Goal: Task Accomplishment & Management: Use online tool/utility

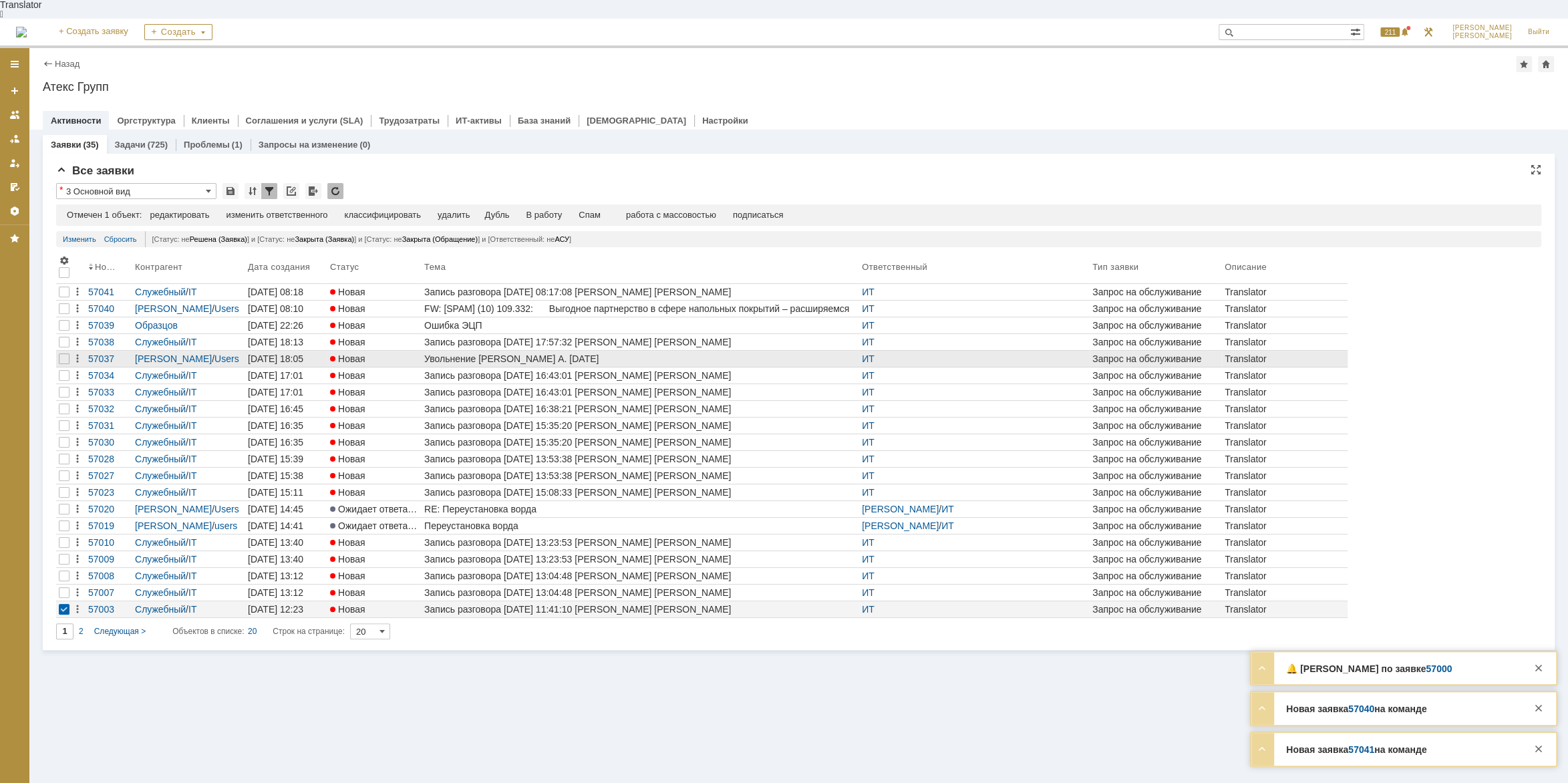
click at [575, 353] on div "Увольнение [PERSON_NAME] А. [DATE]" at bounding box center [640, 358] width 433 height 11
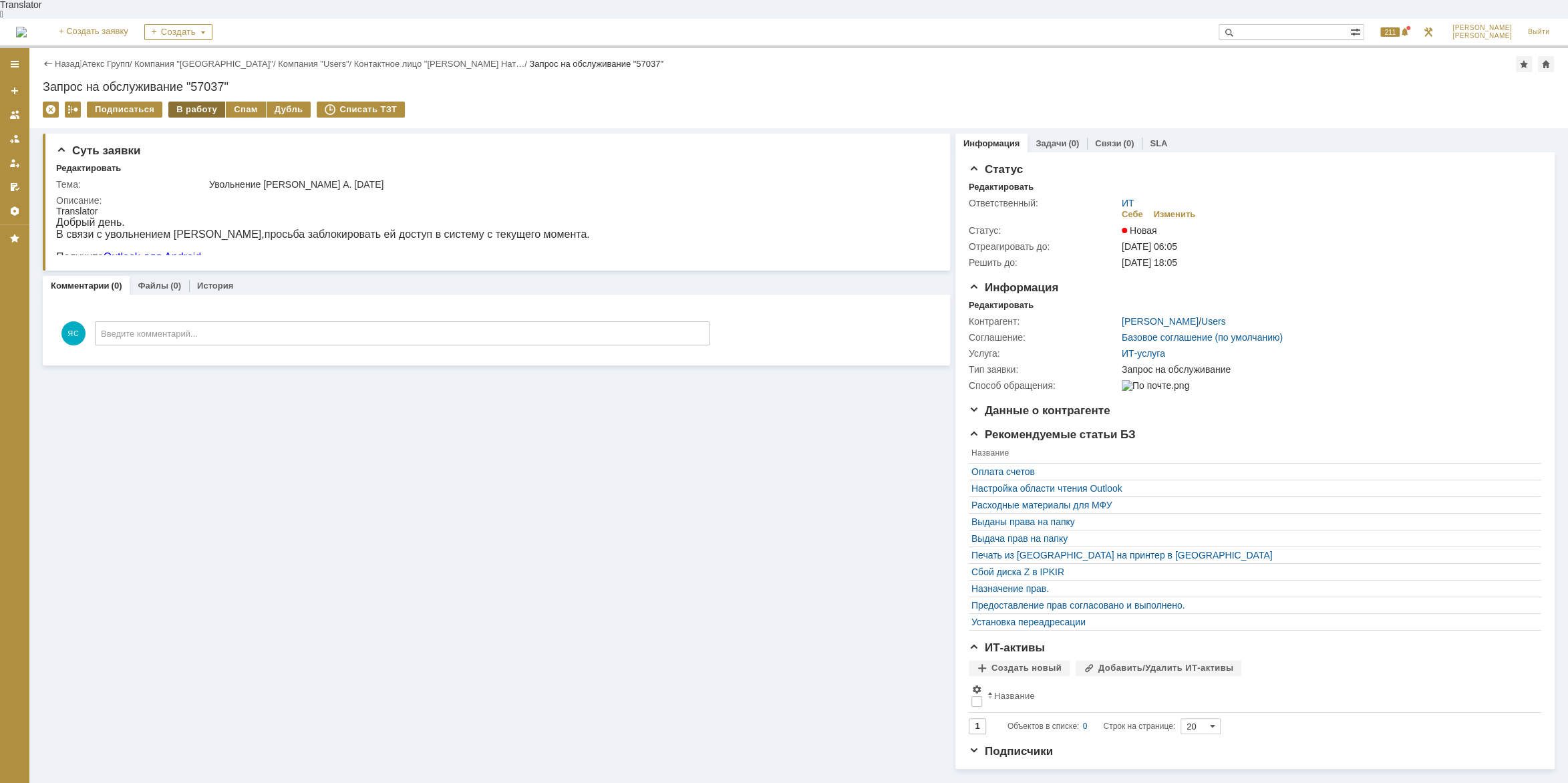
click at [213, 102] on div "В работу" at bounding box center [196, 110] width 57 height 16
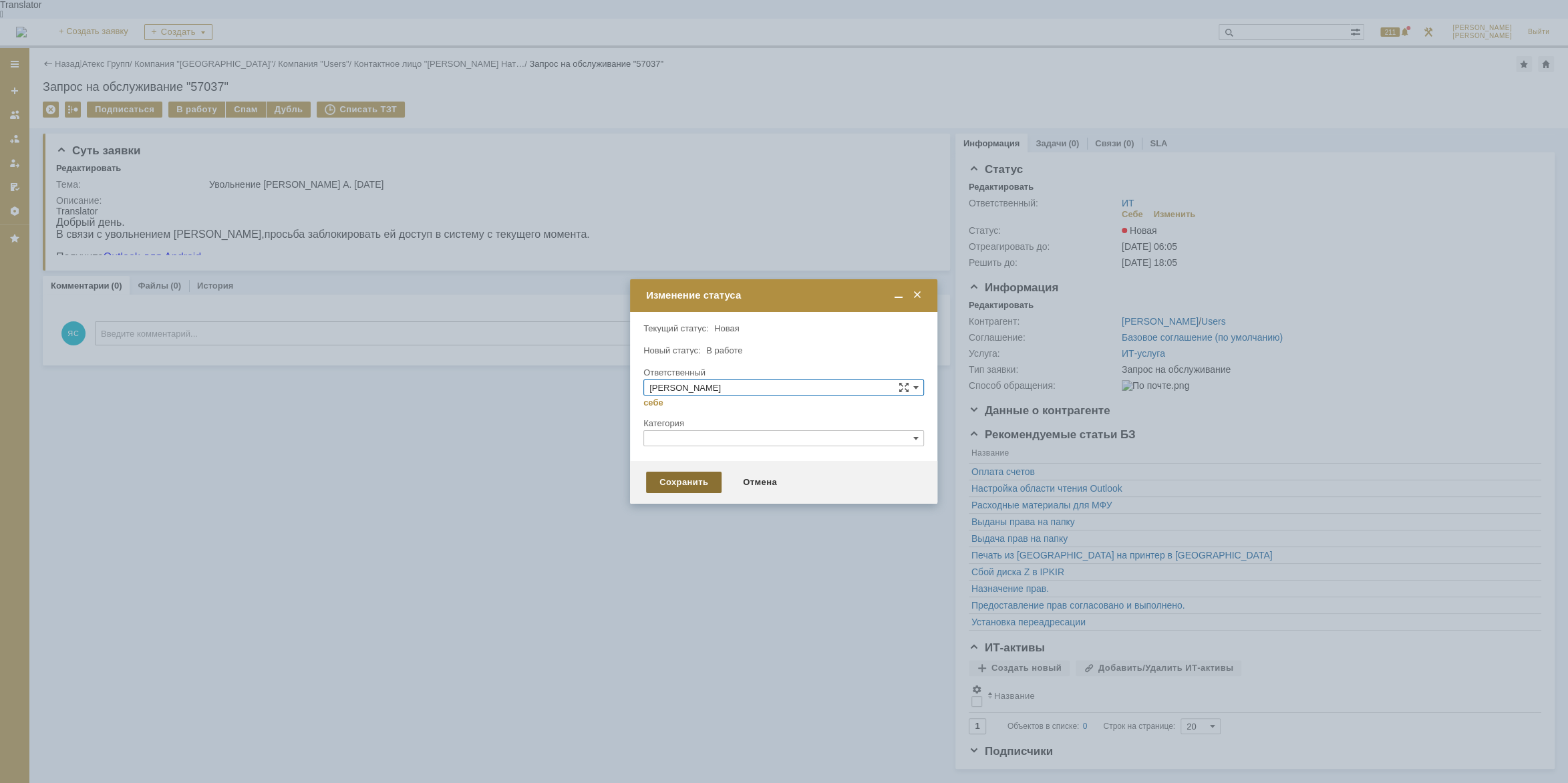
click at [692, 482] on div "Сохранить" at bounding box center [684, 483] width 76 height 21
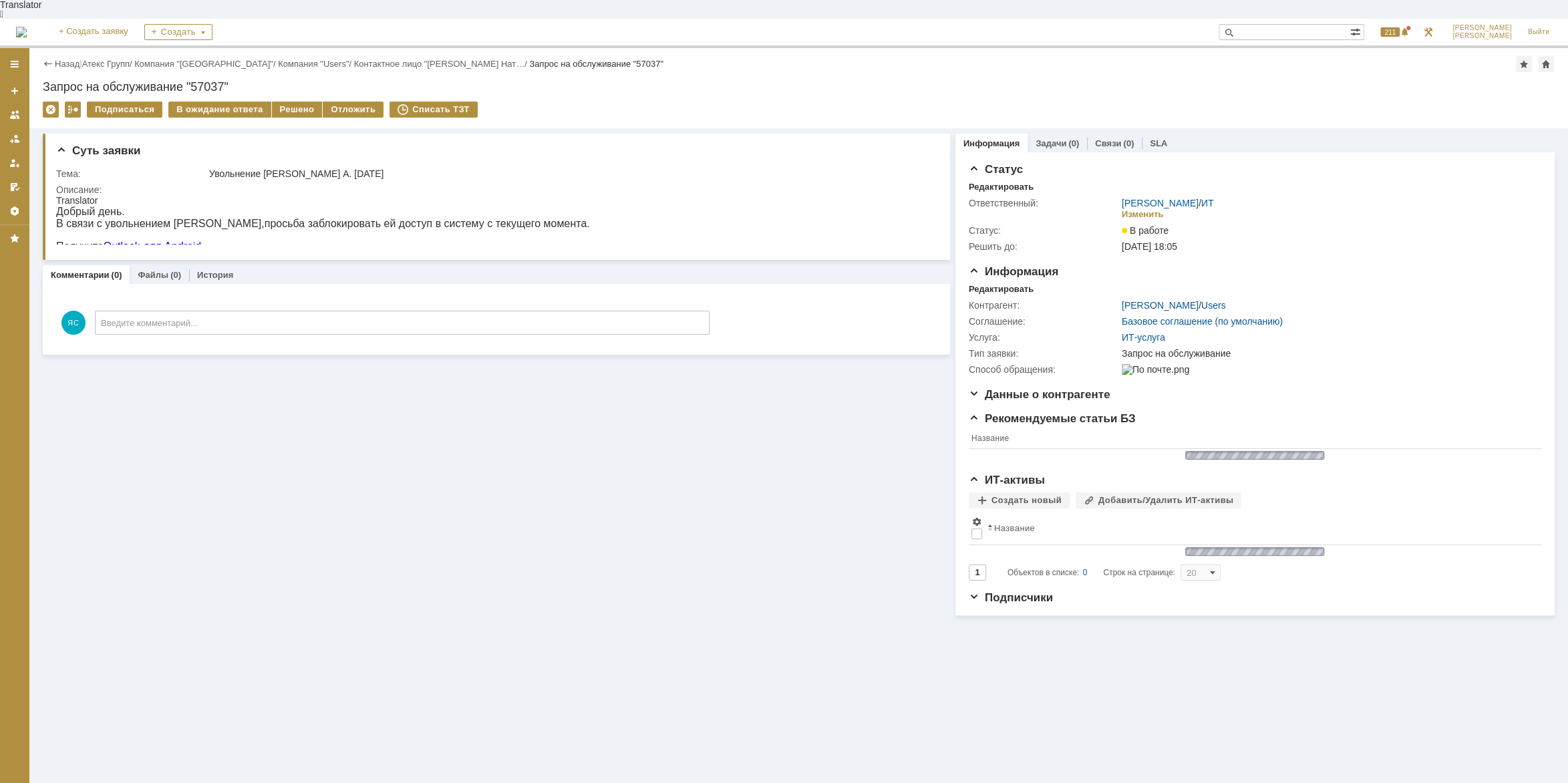
click at [347, 397] on div "Суть заявки Тема: Увольнение [PERSON_NAME] А. [DATE] Описание: Комментарии (0) …" at bounding box center [496, 371] width 907 height 487
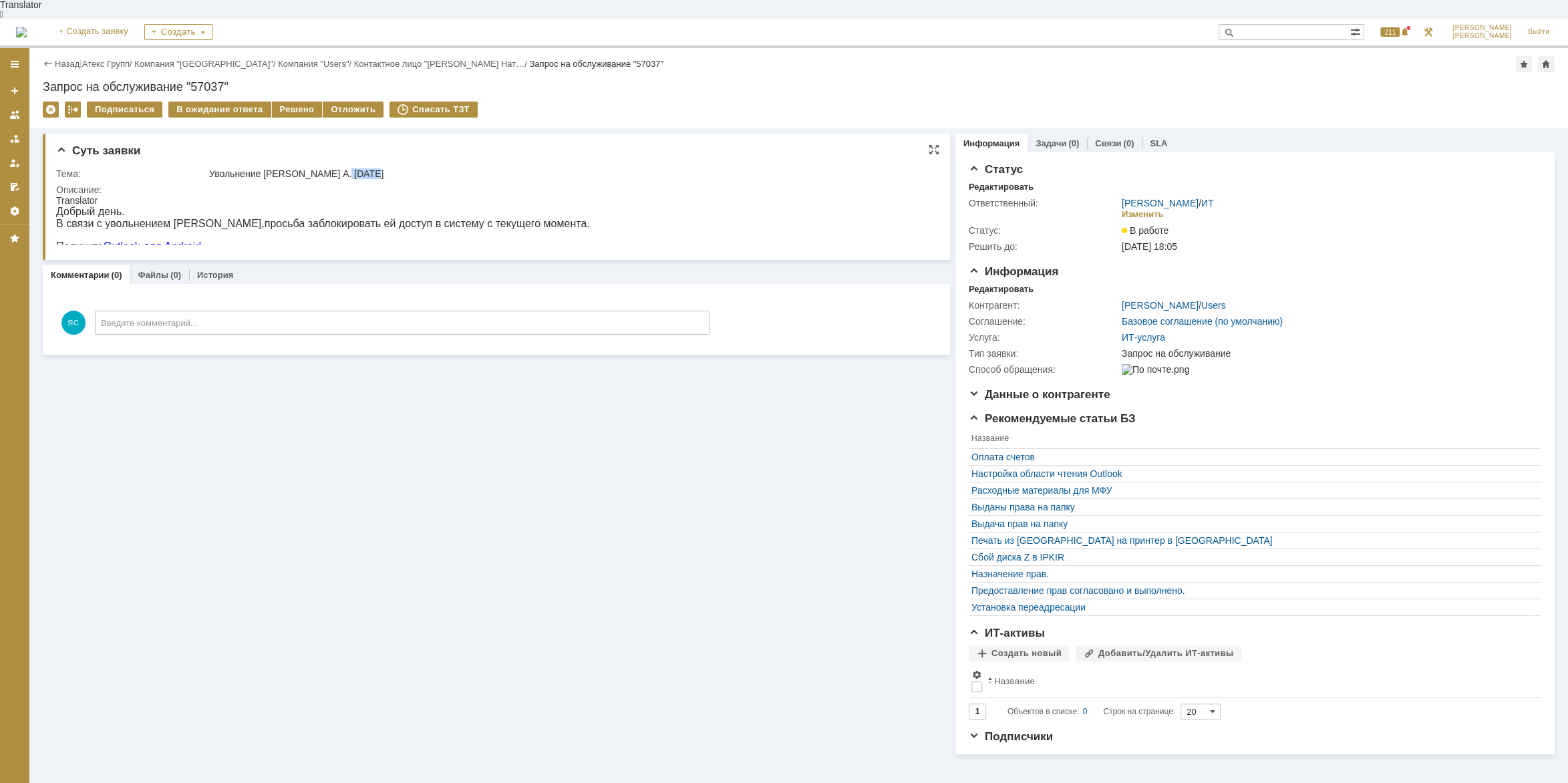
drag, startPoint x: 339, startPoint y: 156, endPoint x: 369, endPoint y: 155, distance: 30.0
click at [369, 168] on div "Увольнение [PERSON_NAME] А. [DATE]" at bounding box center [569, 173] width 719 height 11
click at [259, 230] on div at bounding box center [323, 235] width 534 height 11
click at [391, 227] on div at bounding box center [493, 221] width 874 height 52
click at [128, 59] on link "Атекс Групп" at bounding box center [106, 64] width 48 height 10
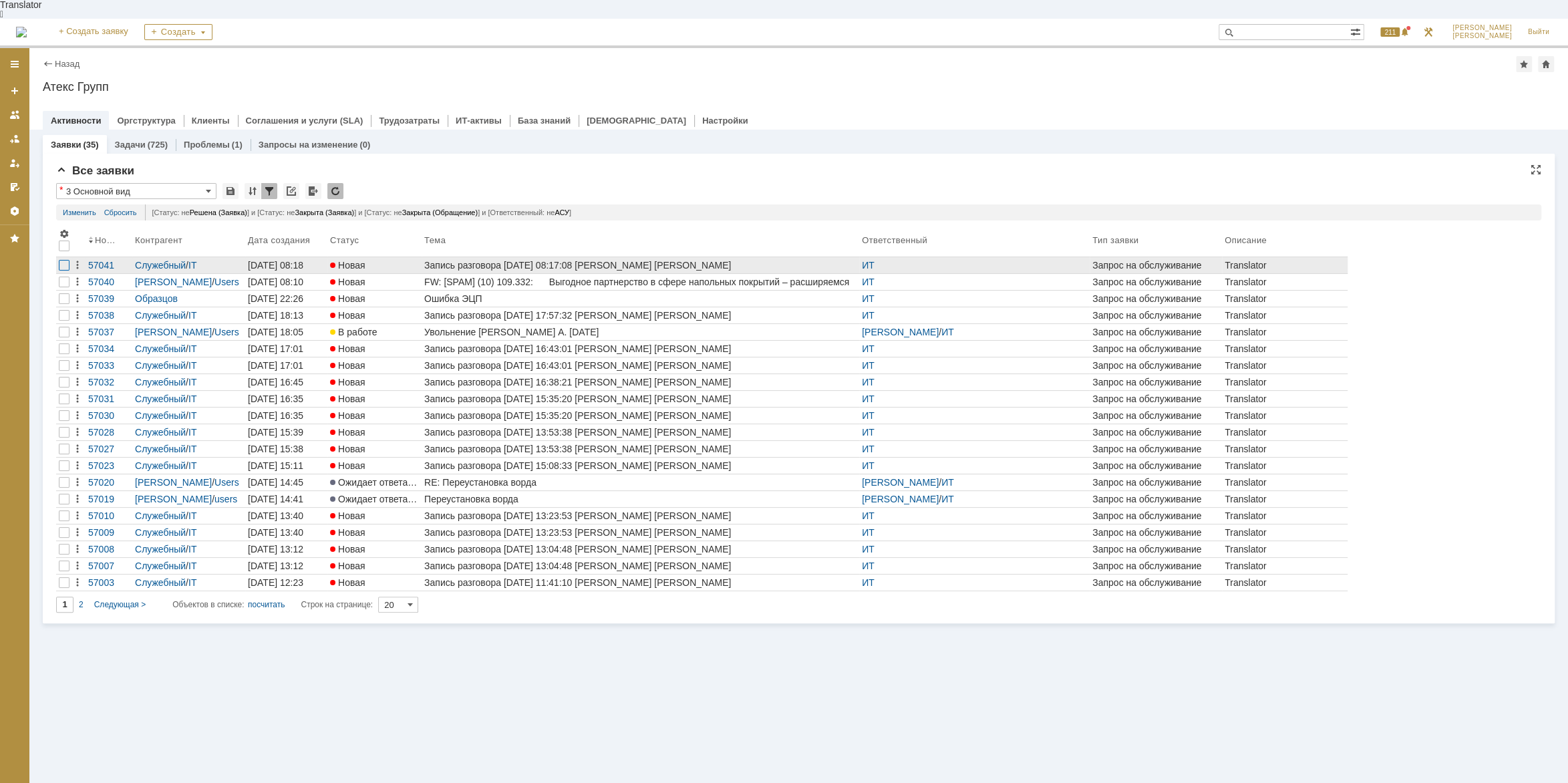
click at [59, 260] on div at bounding box center [64, 265] width 11 height 11
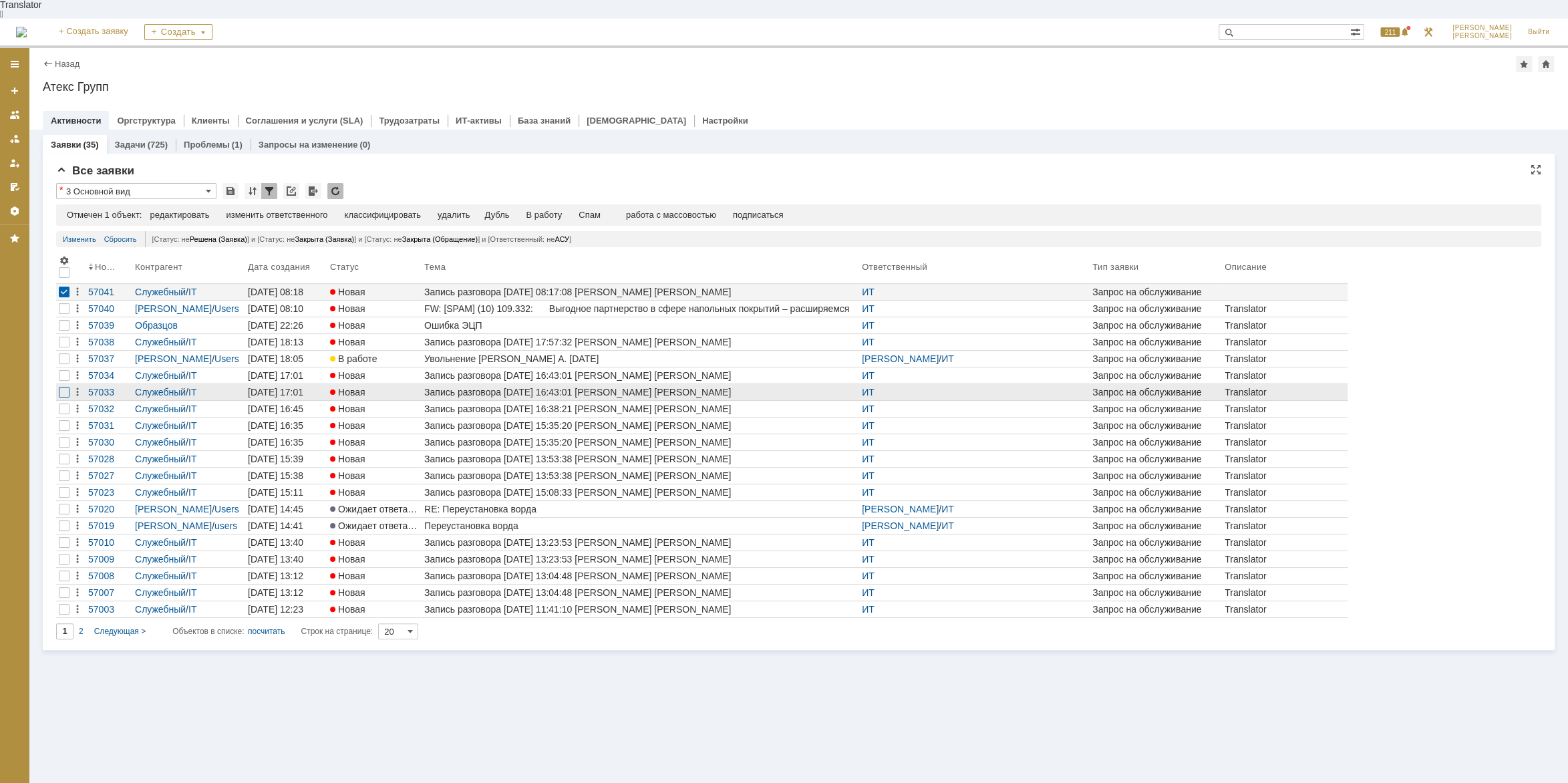
click at [60, 331] on div at bounding box center [64, 325] width 11 height 11
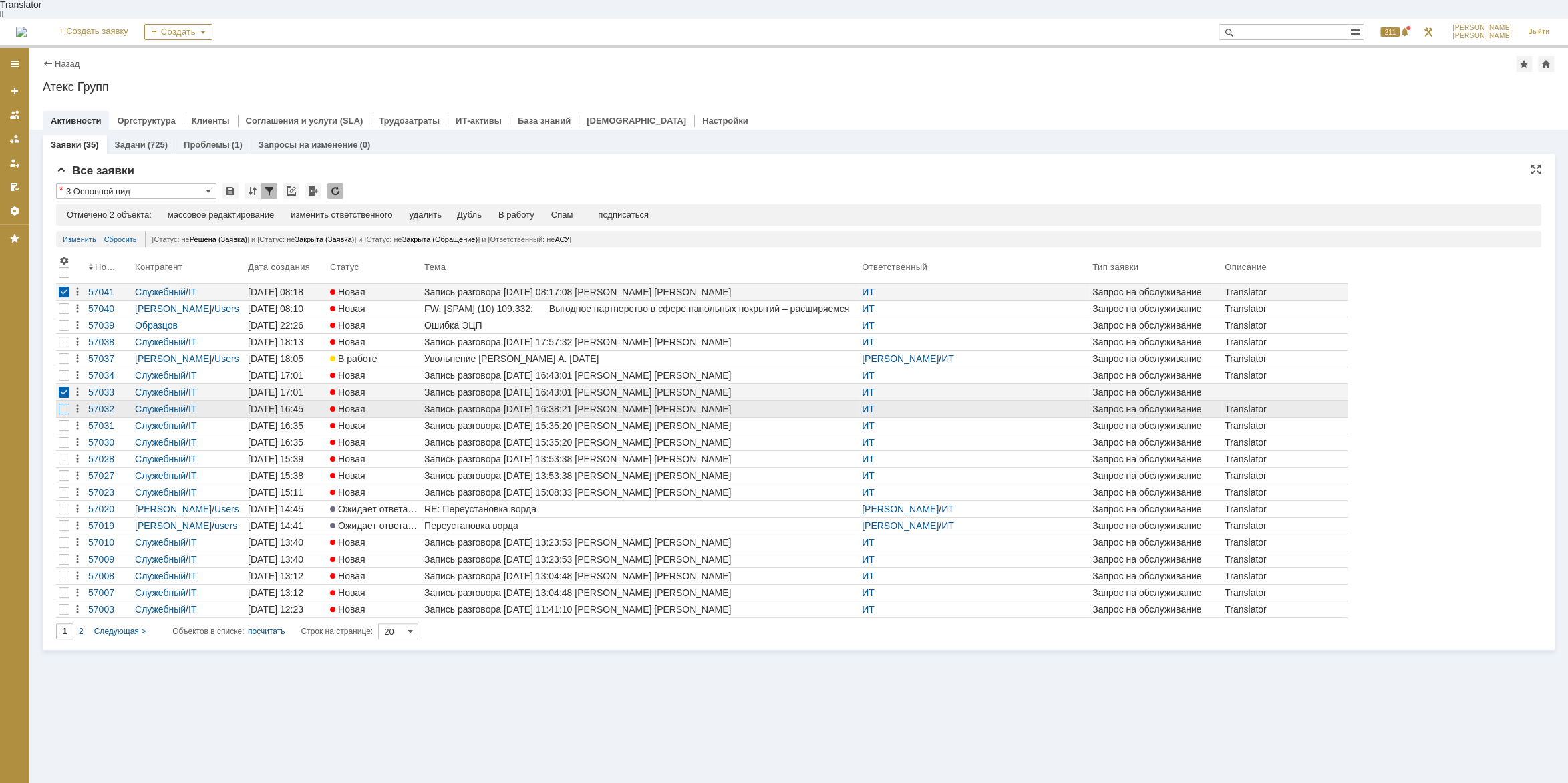
click at [62, 314] on div at bounding box center [64, 308] width 11 height 11
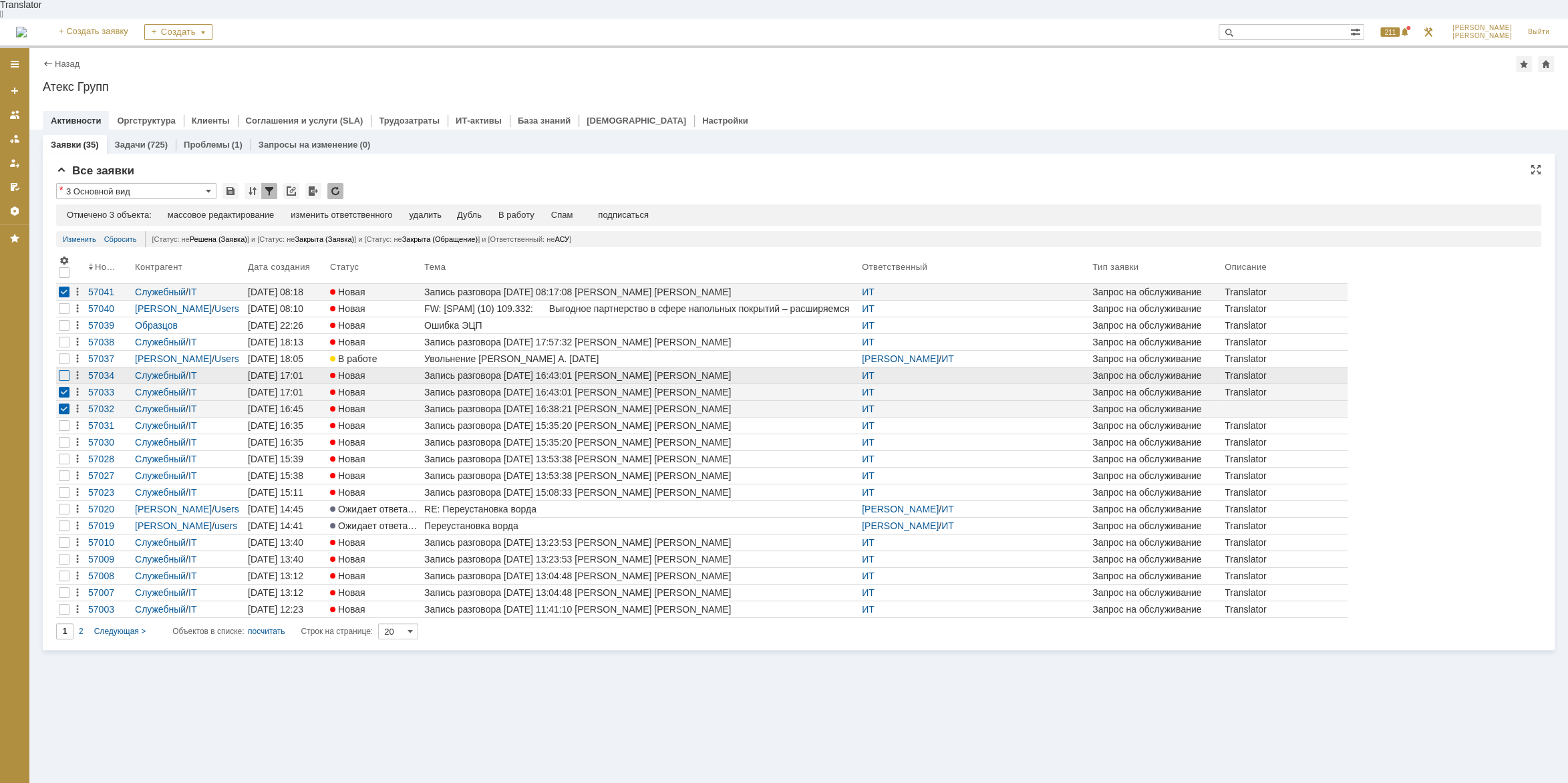
click at [64, 314] on div at bounding box center [64, 308] width 11 height 11
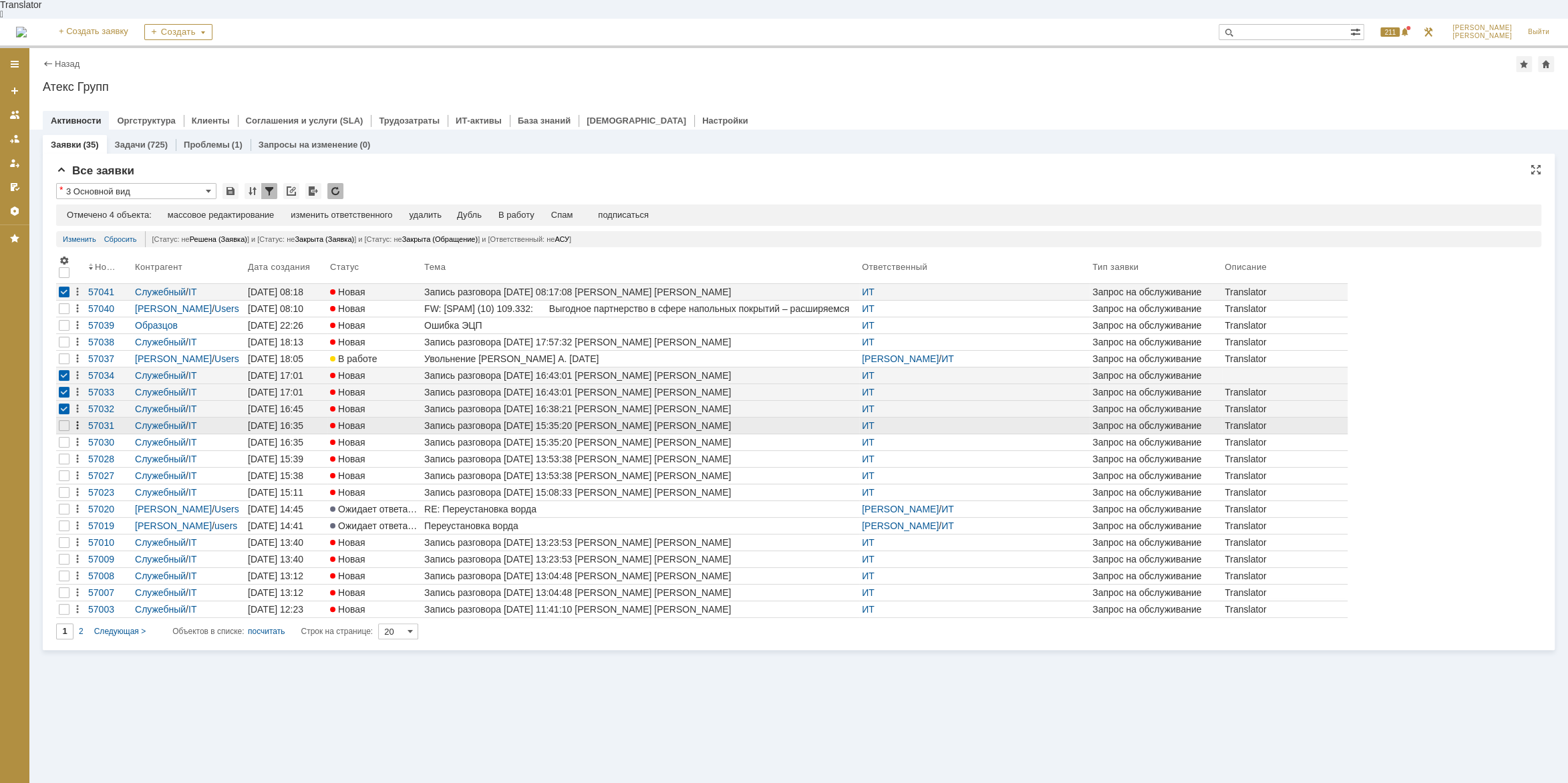
click at [75, 297] on icon at bounding box center [77, 291] width 11 height 11
click at [67, 331] on div at bounding box center [64, 325] width 11 height 11
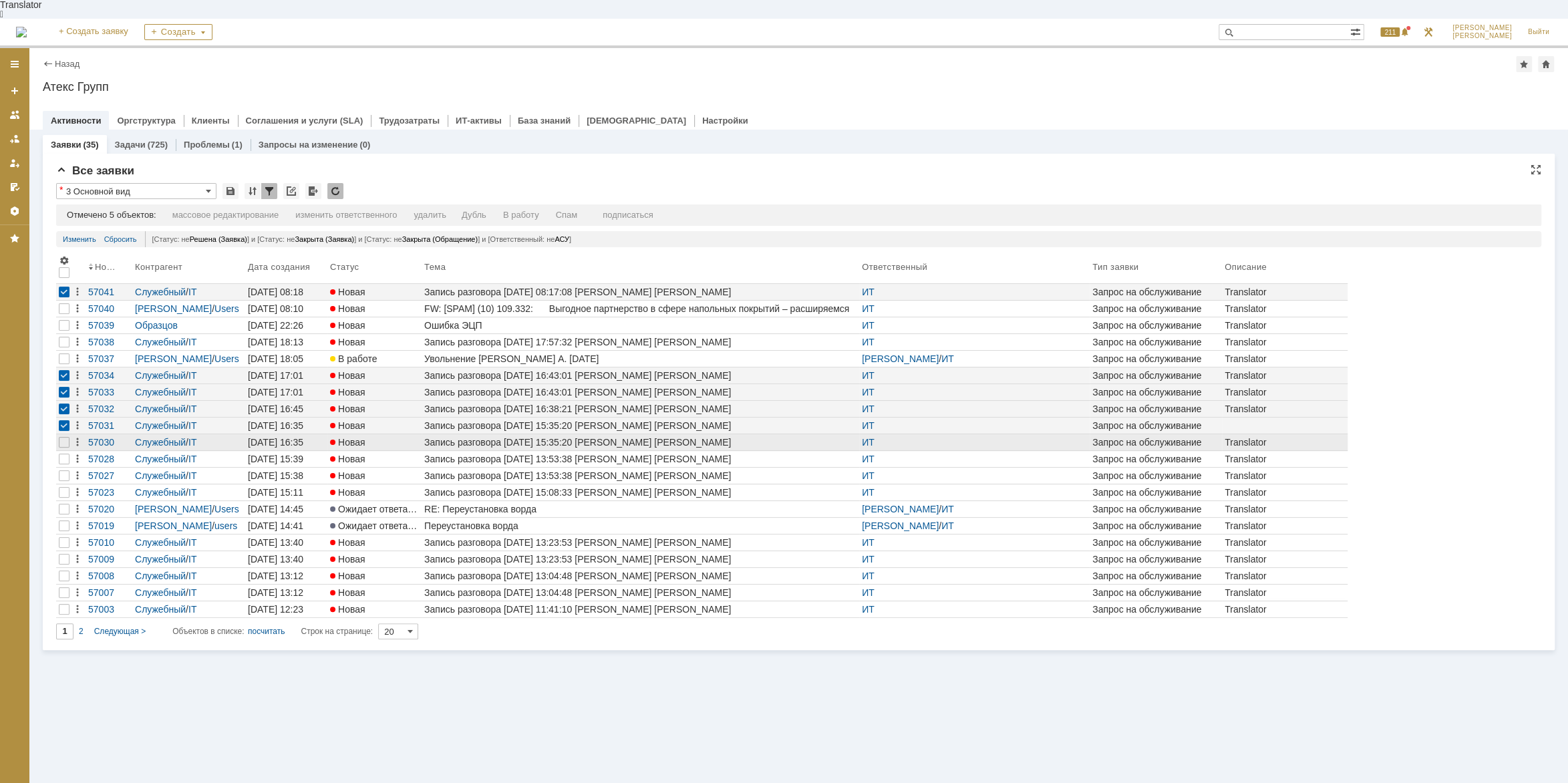
click at [58, 434] on div at bounding box center [64, 442] width 16 height 16
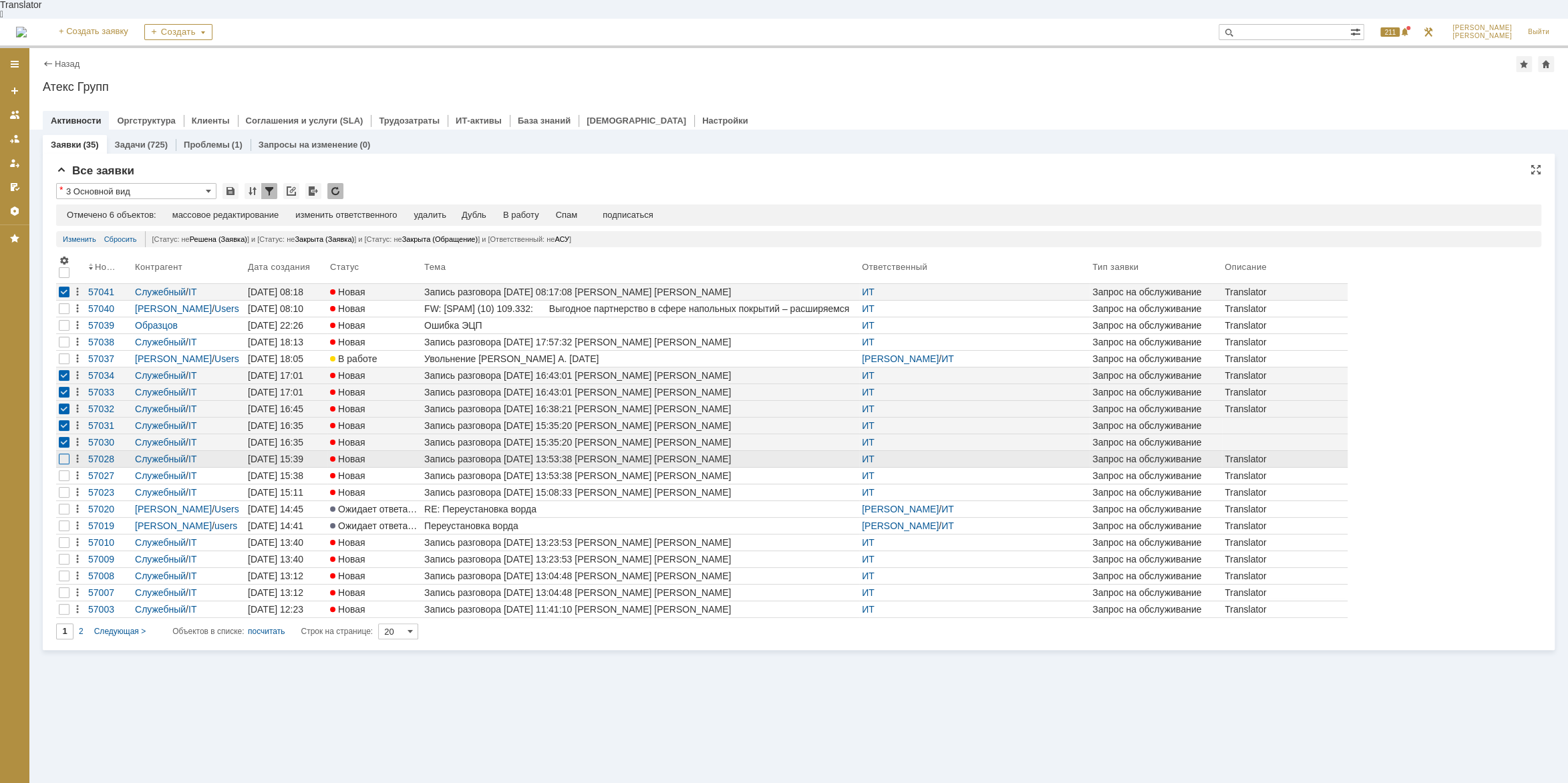
click at [65, 331] on div at bounding box center [64, 325] width 11 height 11
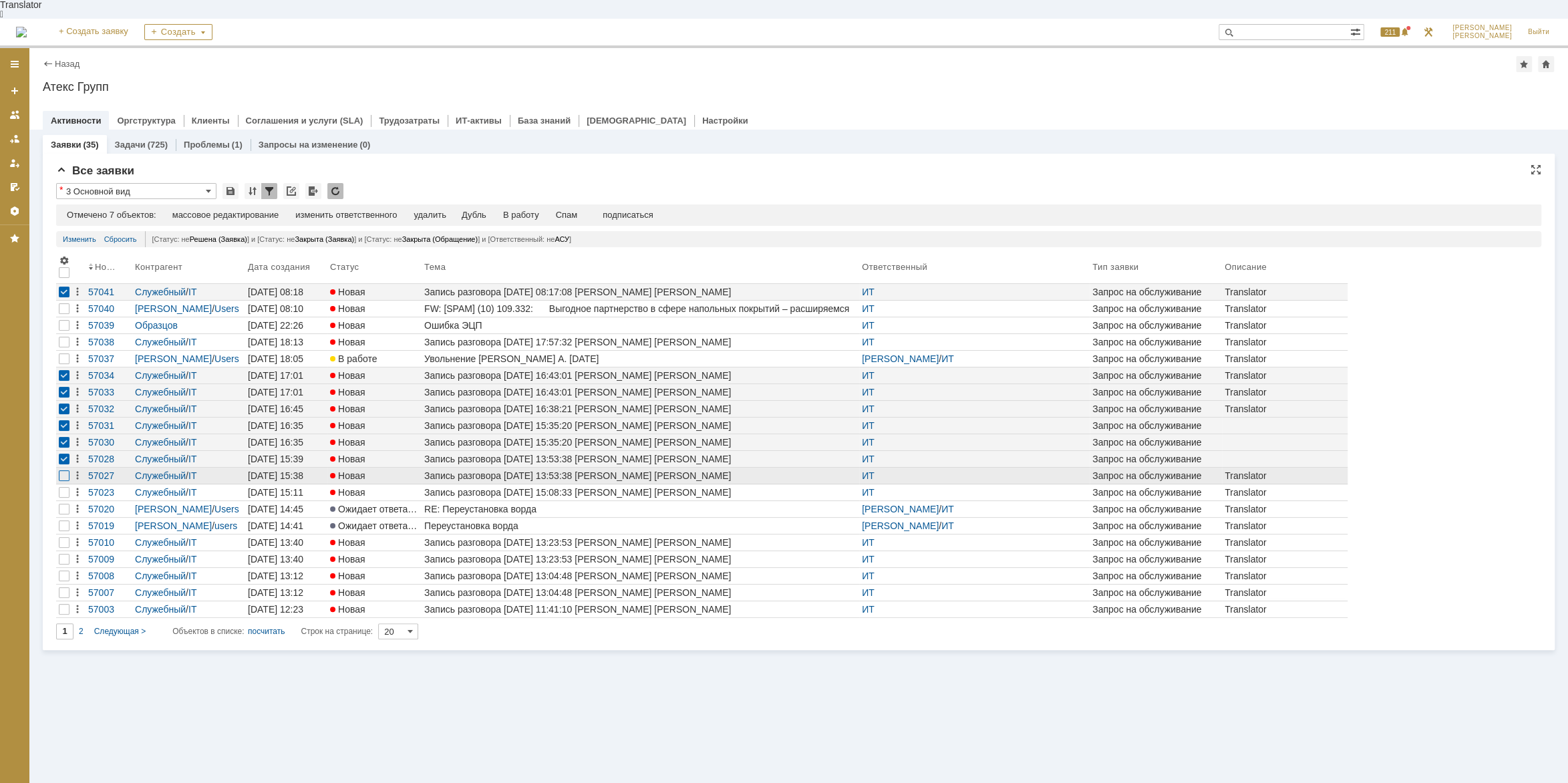
click at [65, 314] on div at bounding box center [64, 308] width 11 height 11
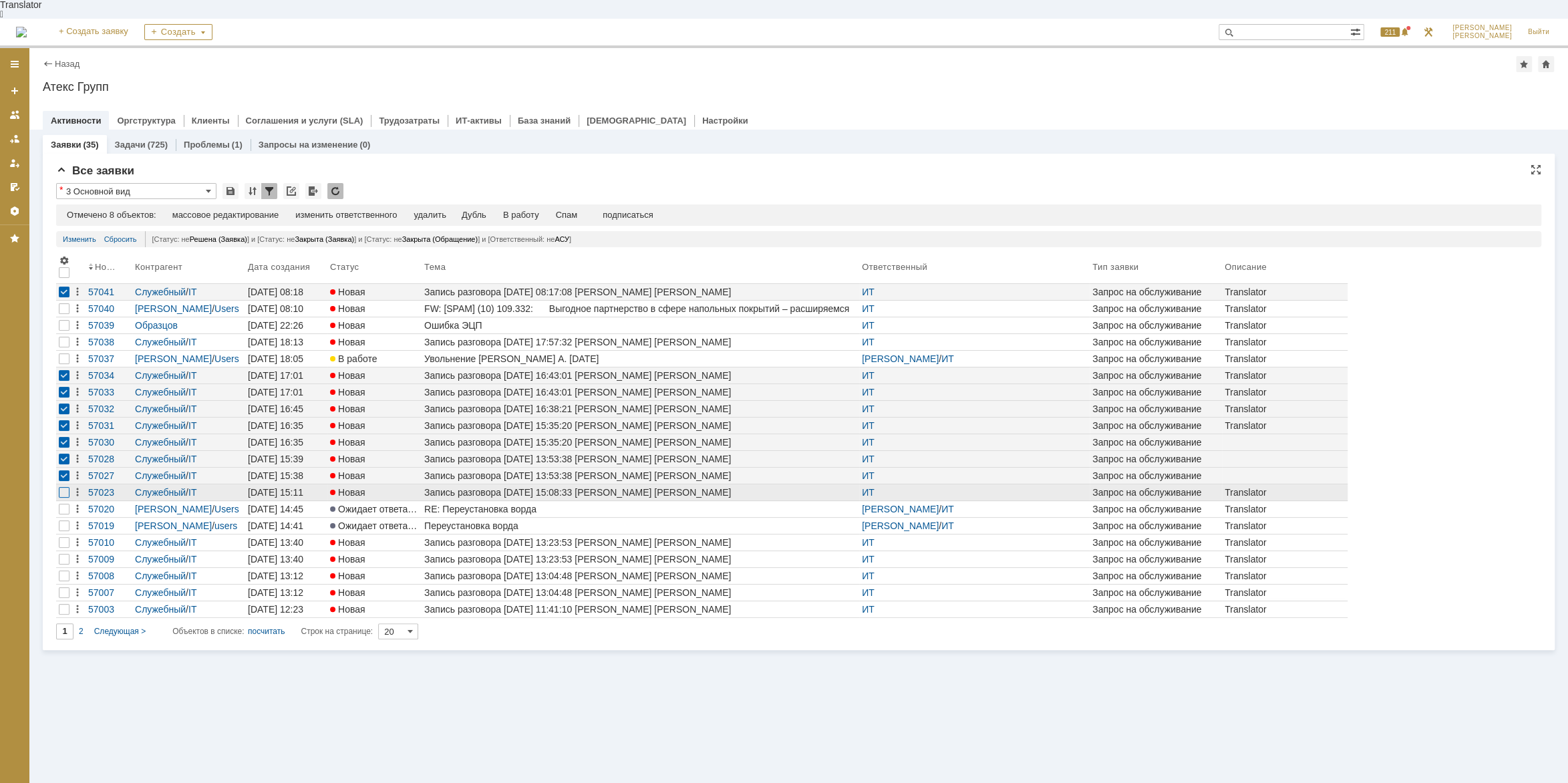
click at [66, 331] on div at bounding box center [64, 325] width 11 height 11
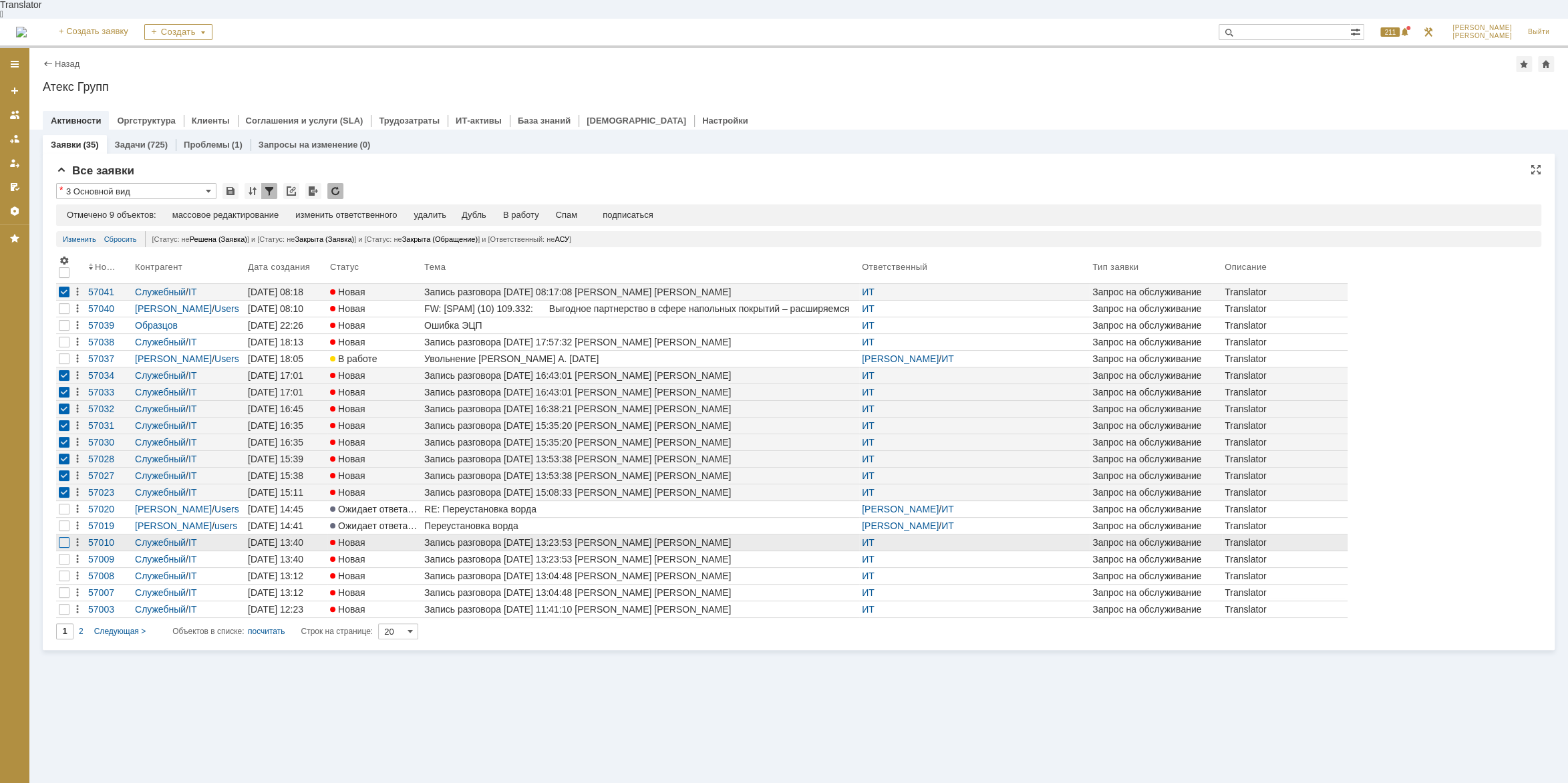
click at [69, 314] on div at bounding box center [64, 308] width 11 height 11
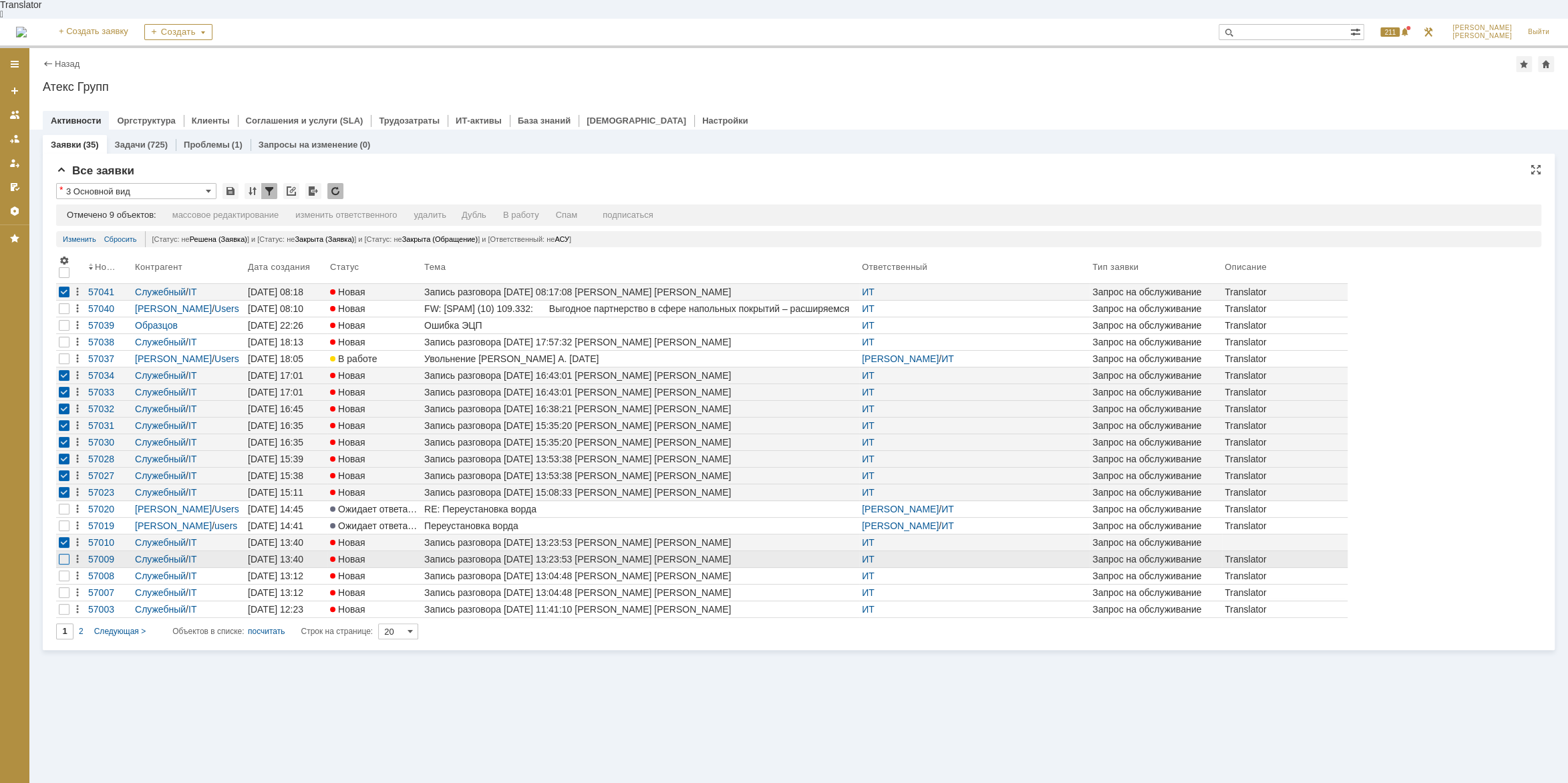
click at [59, 331] on div at bounding box center [64, 325] width 11 height 11
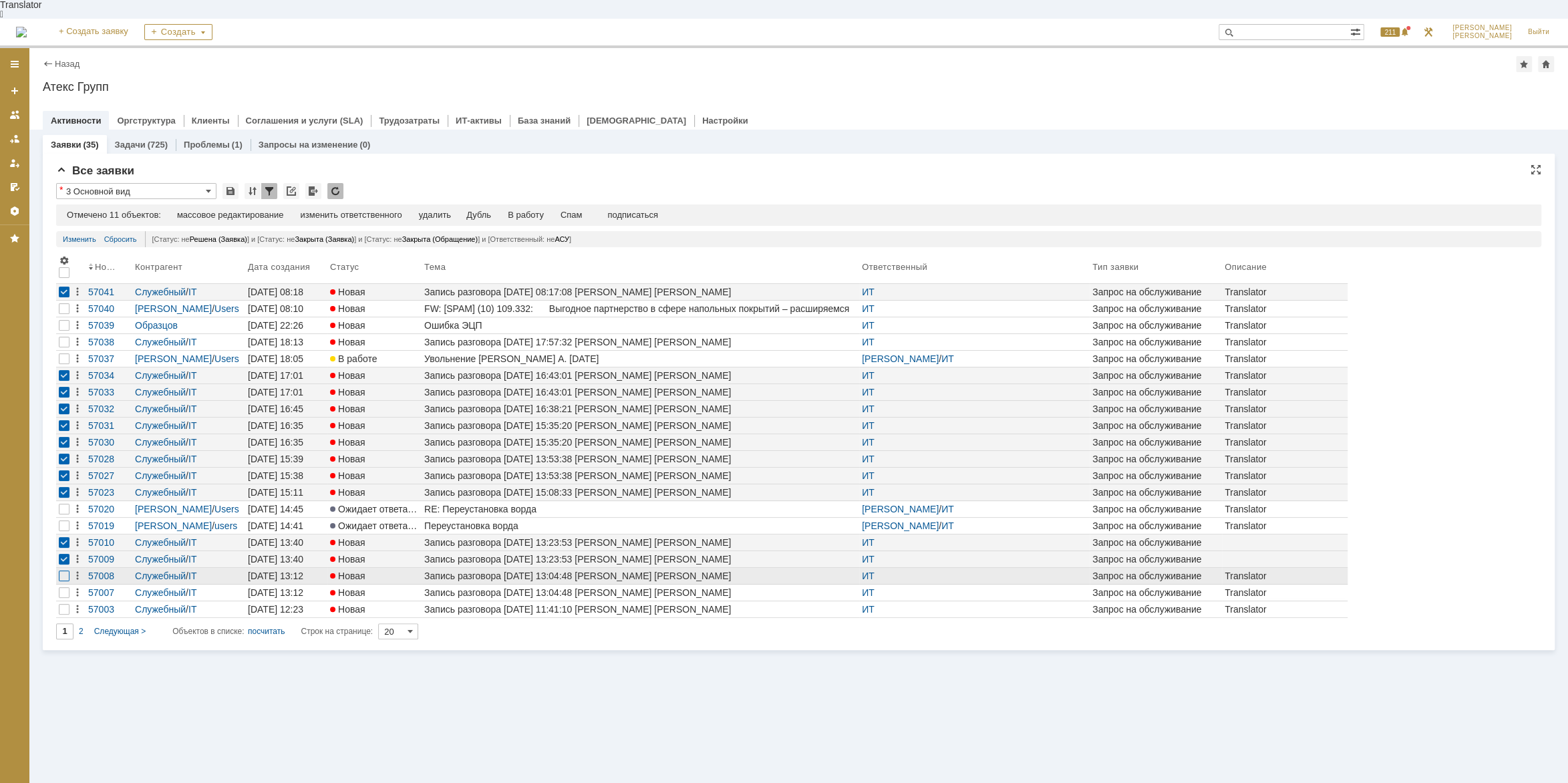
click at [63, 314] on div at bounding box center [64, 308] width 11 height 11
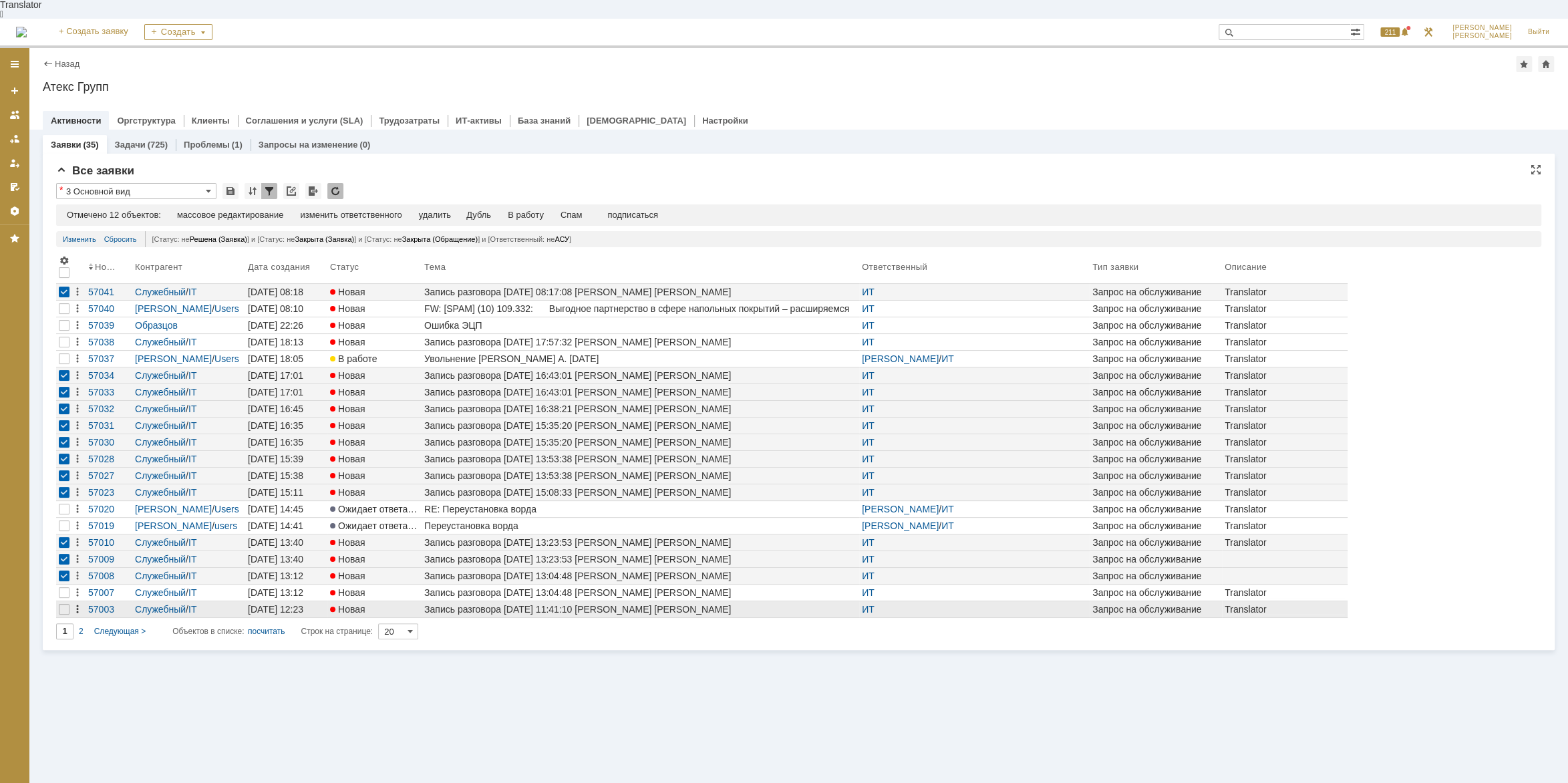
drag, startPoint x: 65, startPoint y: 575, endPoint x: 76, endPoint y: 593, distance: 21.1
click at [65, 331] on div at bounding box center [64, 325] width 11 height 11
click at [62, 314] on div at bounding box center [64, 308] width 11 height 11
click at [580, 210] on div "Спам" at bounding box center [571, 215] width 22 height 11
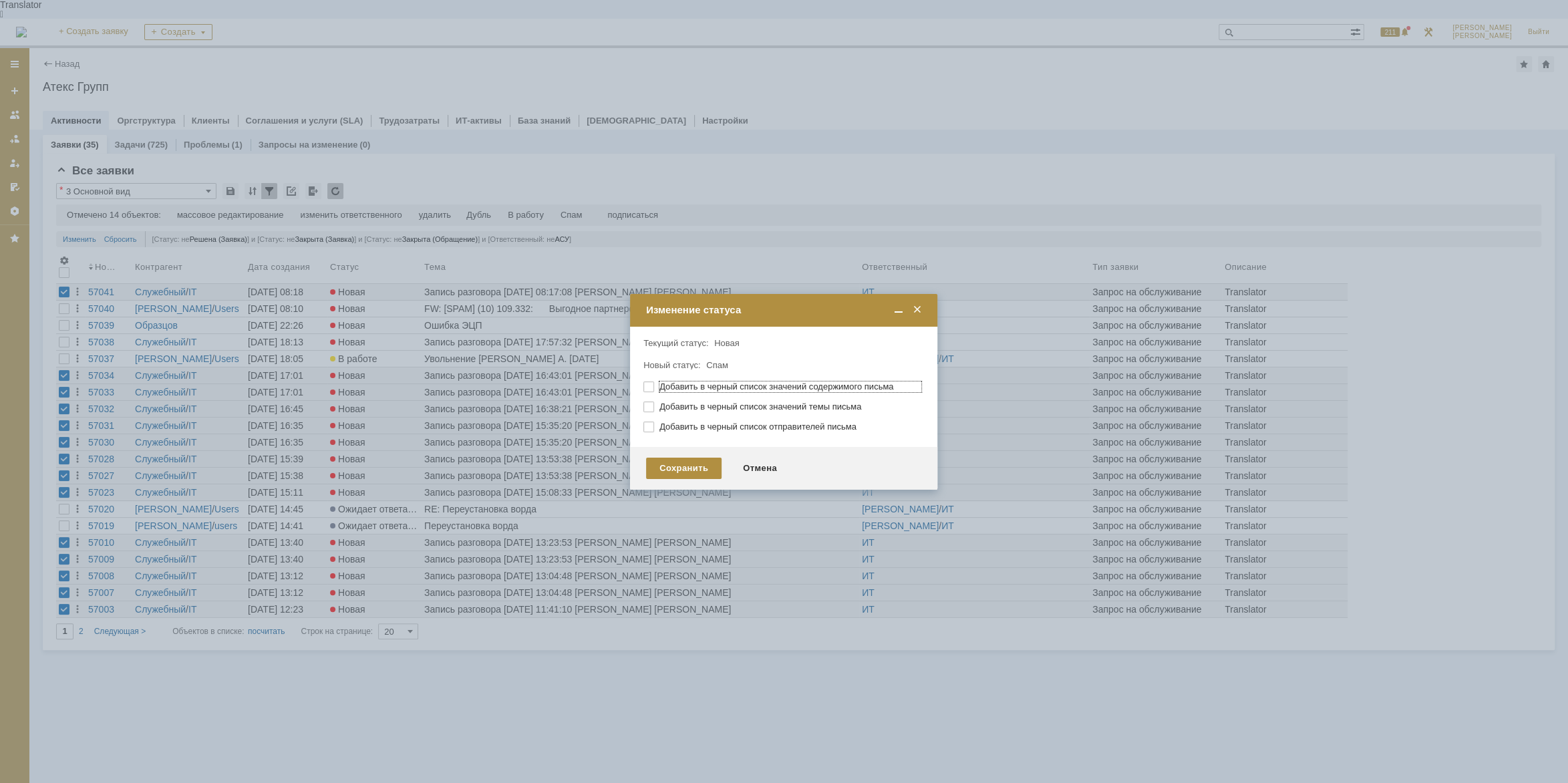
click at [696, 457] on div "Сохранить Отмена" at bounding box center [783, 468] width 307 height 43
click at [696, 461] on div "Сохранить" at bounding box center [684, 468] width 76 height 21
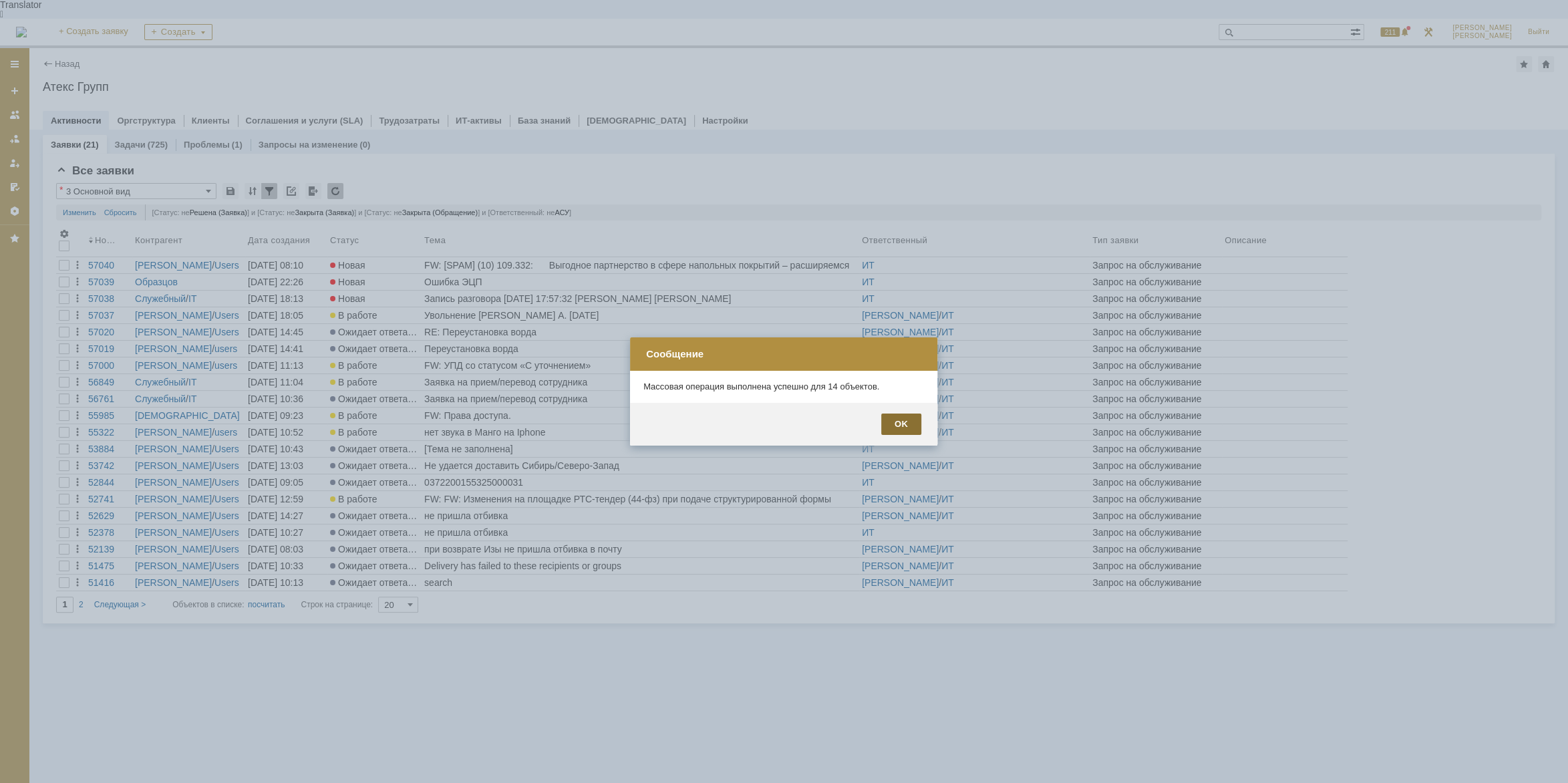
click at [903, 422] on div "OK" at bounding box center [901, 424] width 40 height 21
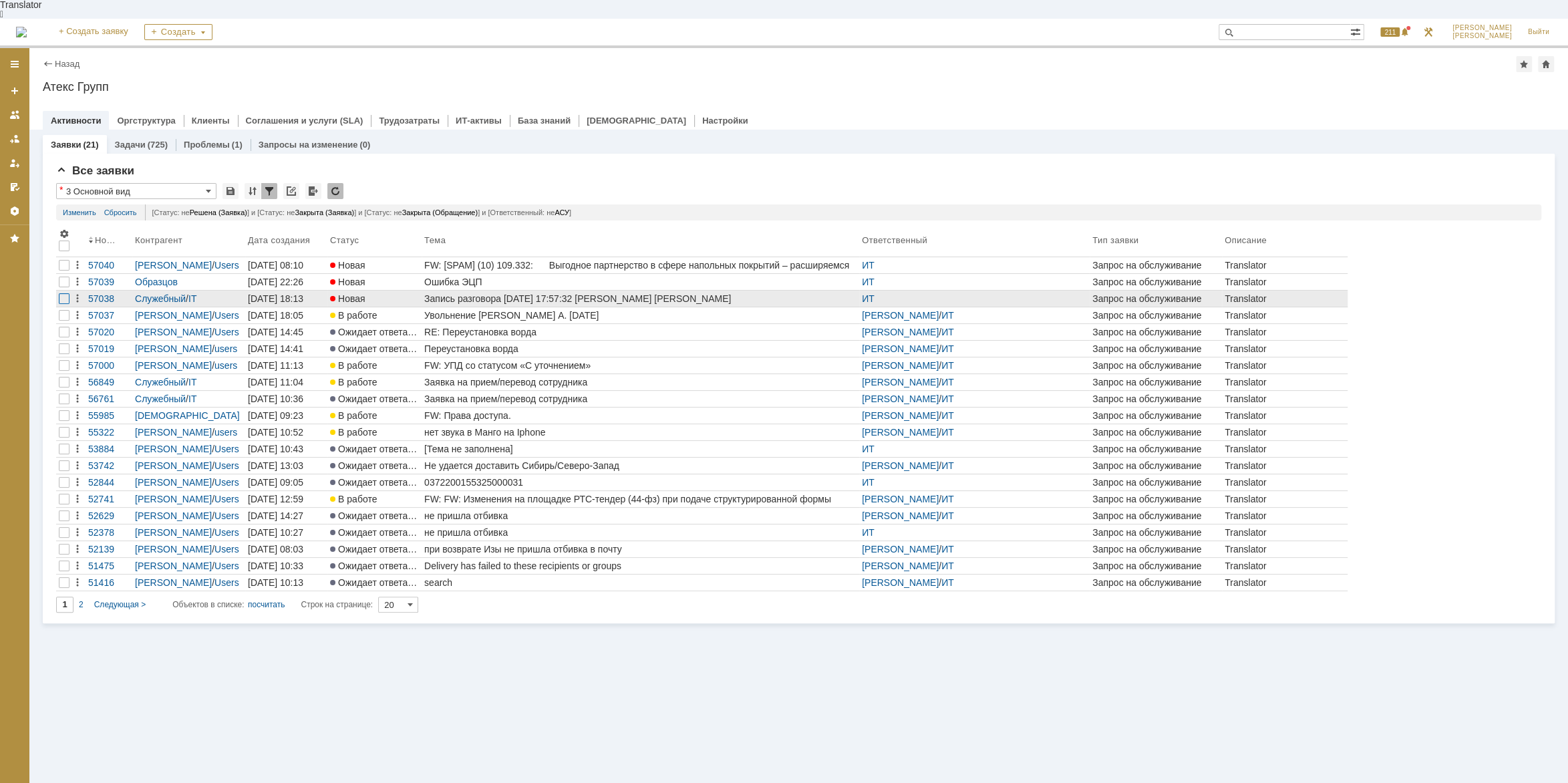
click at [62, 271] on div at bounding box center [64, 265] width 11 height 11
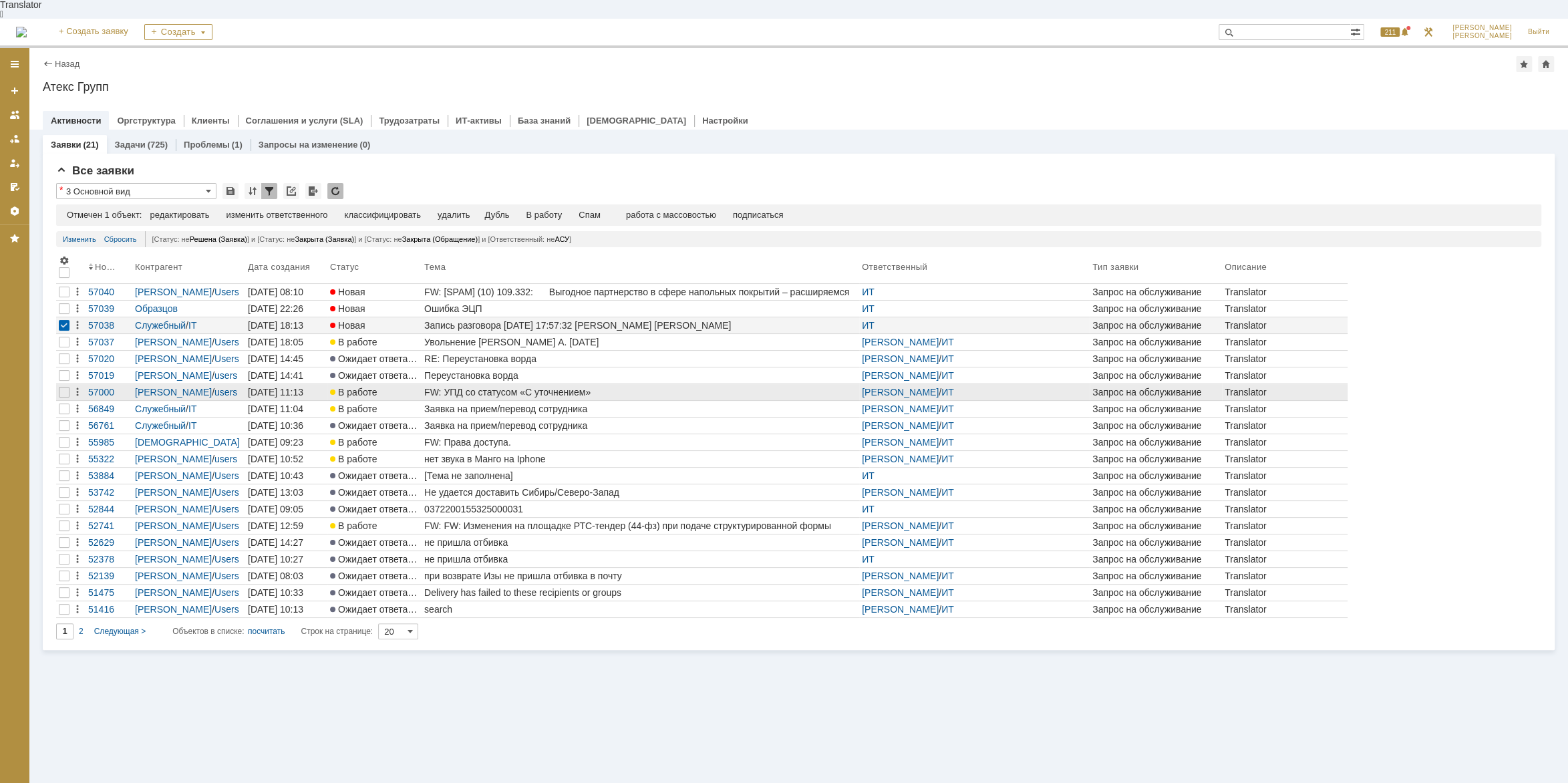
click at [552, 387] on div "FW: УПД со статусом «С уточнением»" at bounding box center [640, 392] width 433 height 11
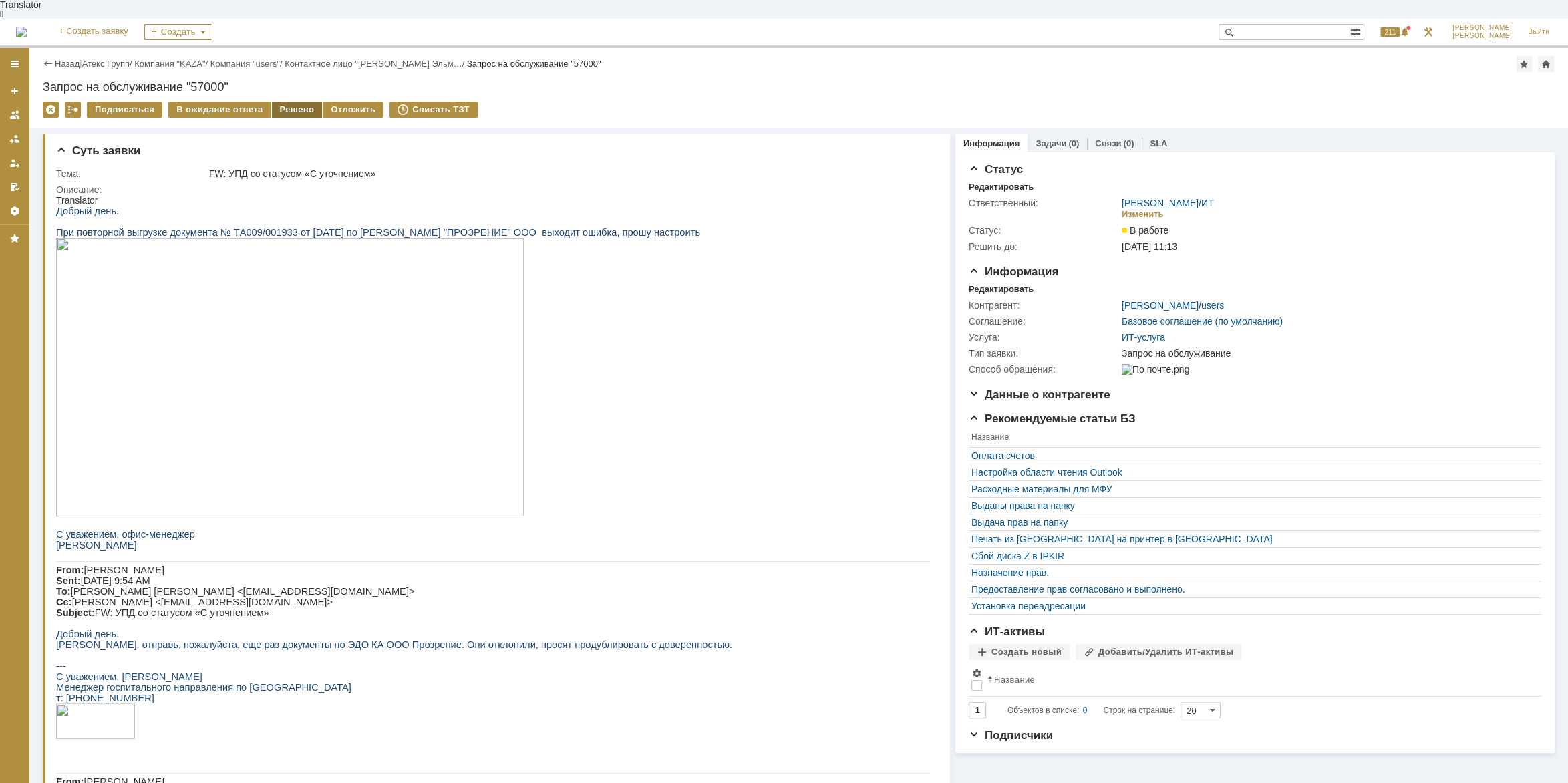
click at [289, 102] on div "Решено" at bounding box center [297, 110] width 51 height 16
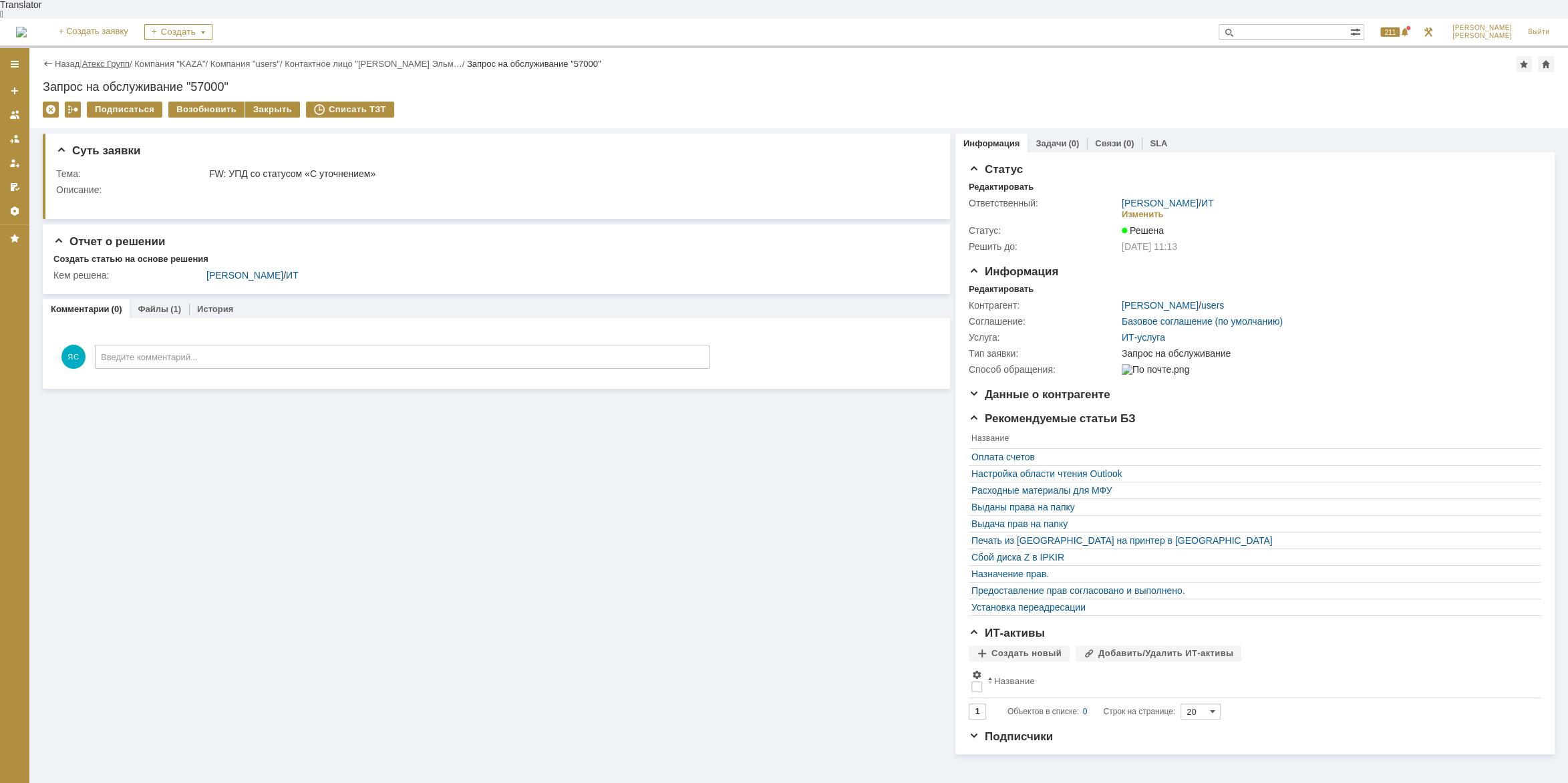
click at [106, 59] on link "Атекс Групп" at bounding box center [106, 64] width 48 height 10
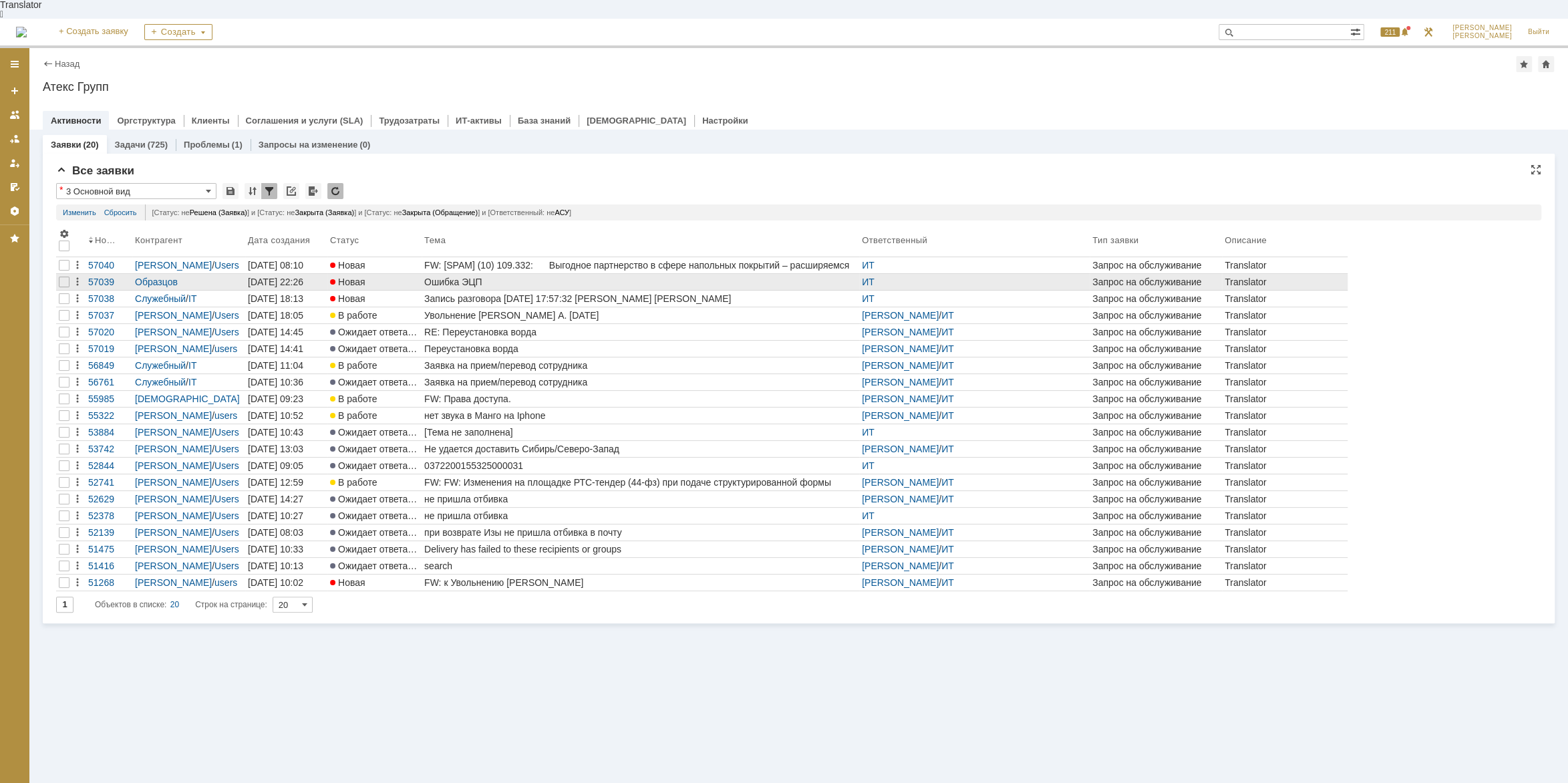
click at [462, 277] on div "Ошибка ЭЦП" at bounding box center [640, 282] width 433 height 11
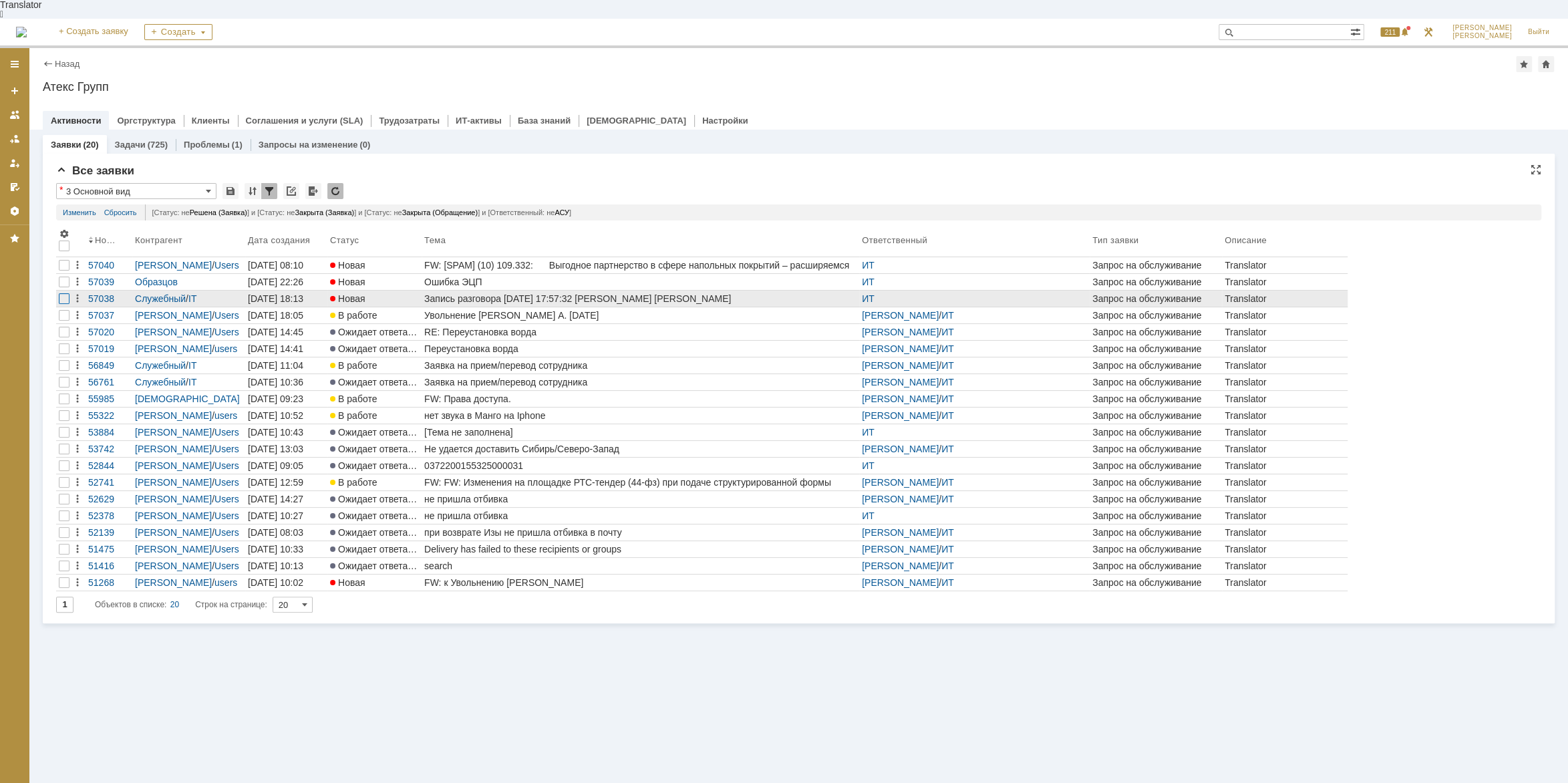
click at [62, 271] on div at bounding box center [64, 265] width 11 height 11
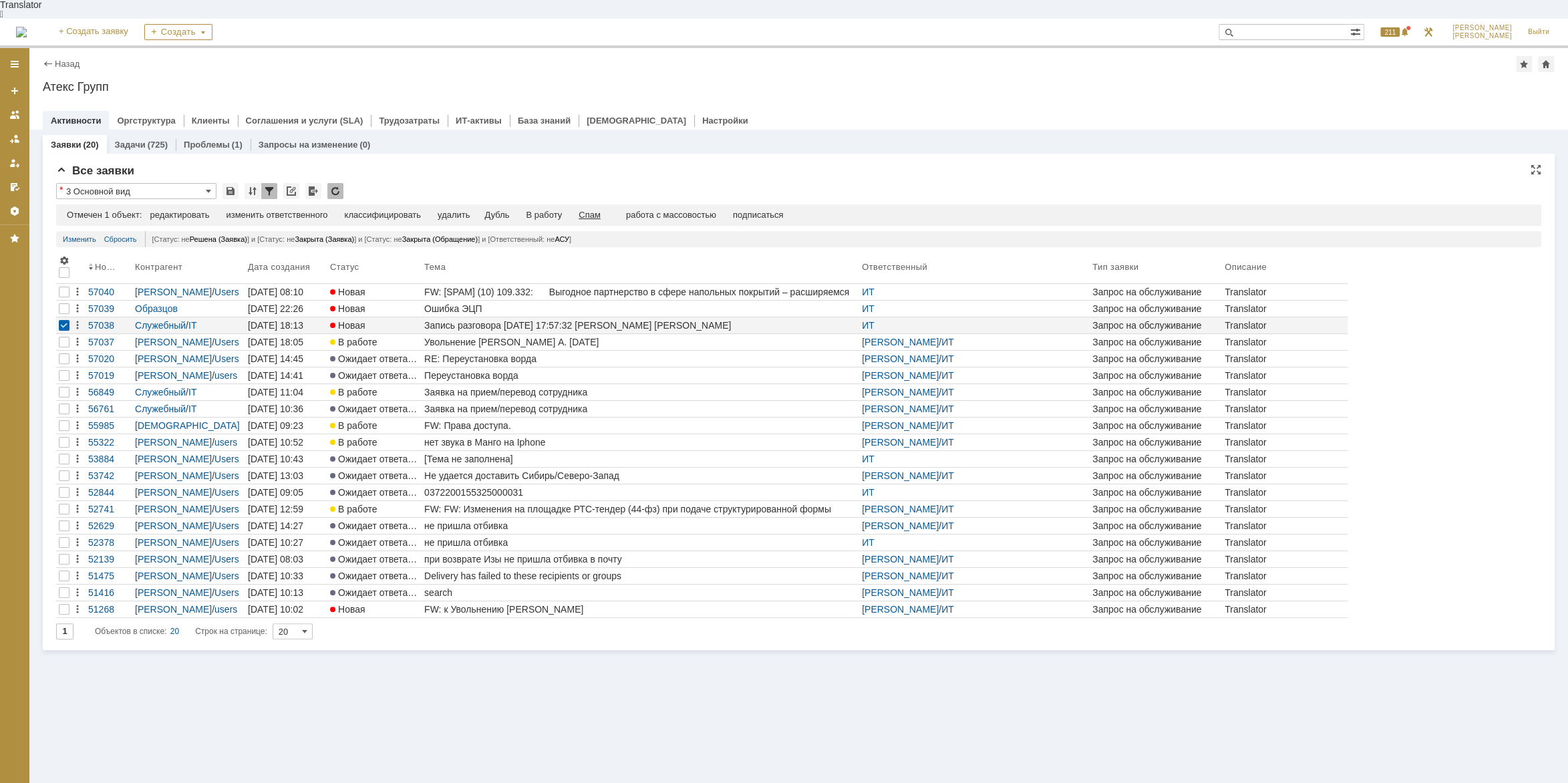
click at [597, 210] on div "Спам" at bounding box center [589, 215] width 22 height 11
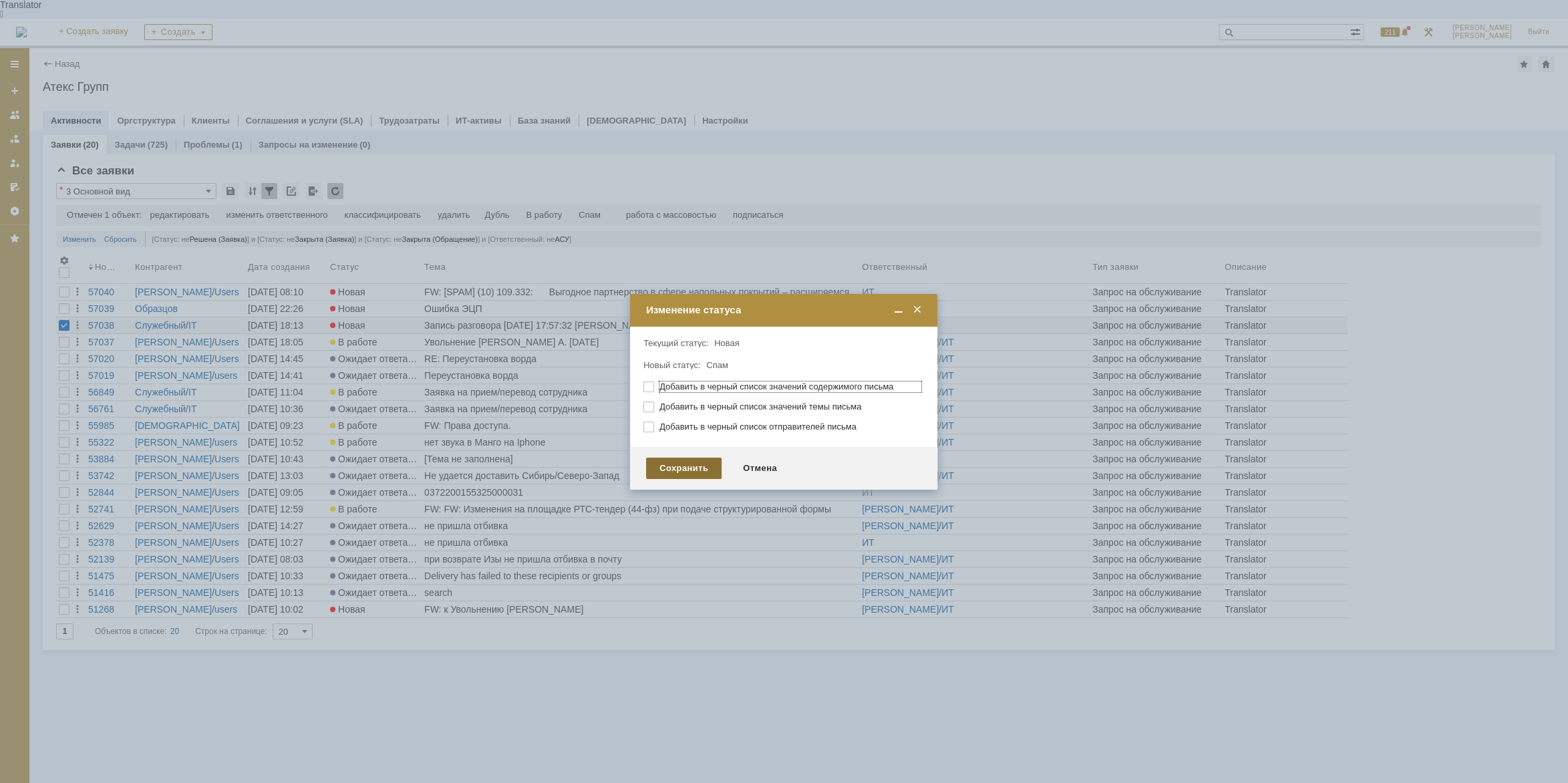
click at [687, 472] on div "Сохранить" at bounding box center [684, 468] width 76 height 21
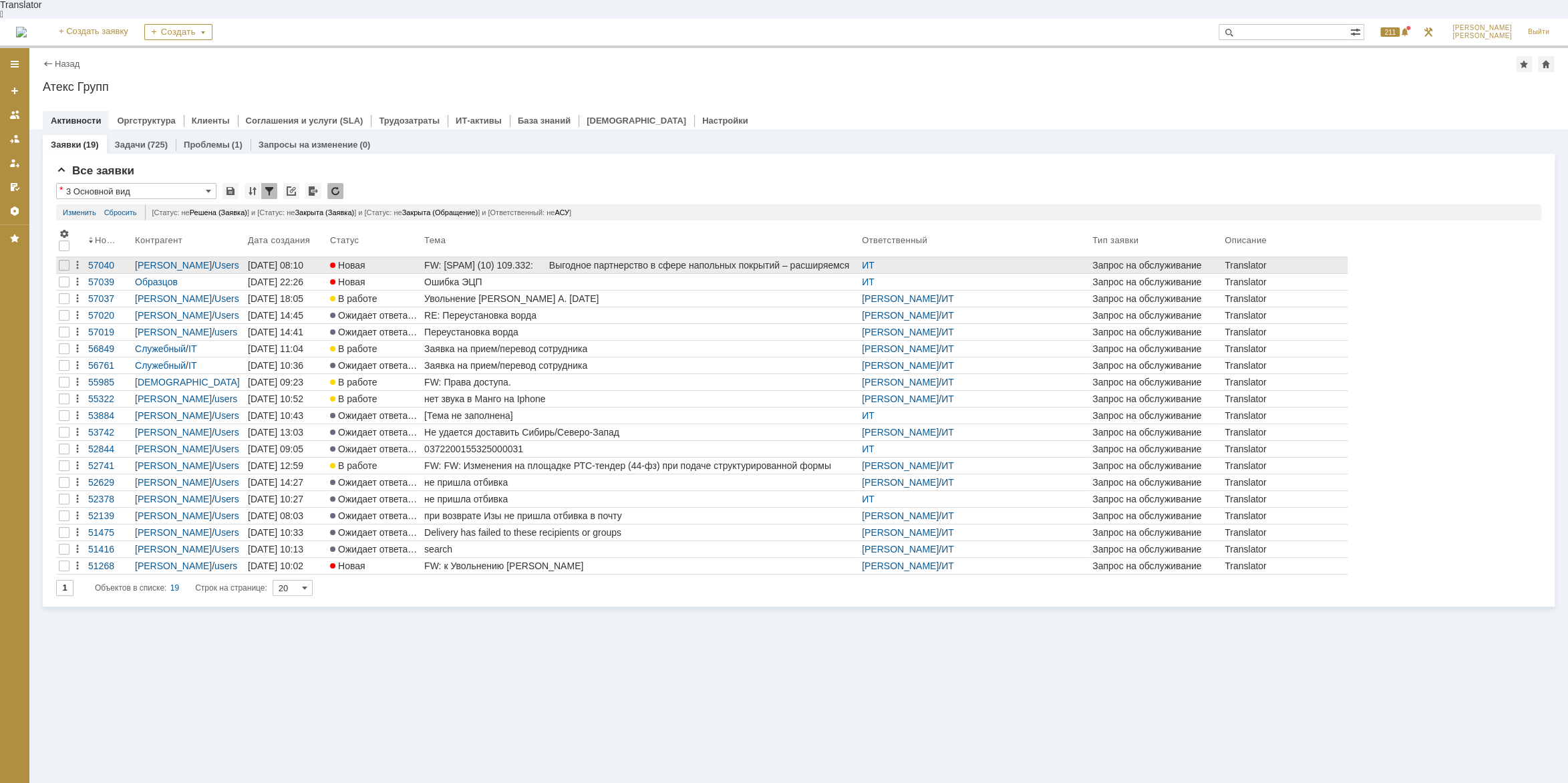
click at [583, 260] on div "FW: [SPAM] (10) 109.332: Выгодное партнерство в сфере напольных покрытий – расш…" at bounding box center [640, 265] width 433 height 11
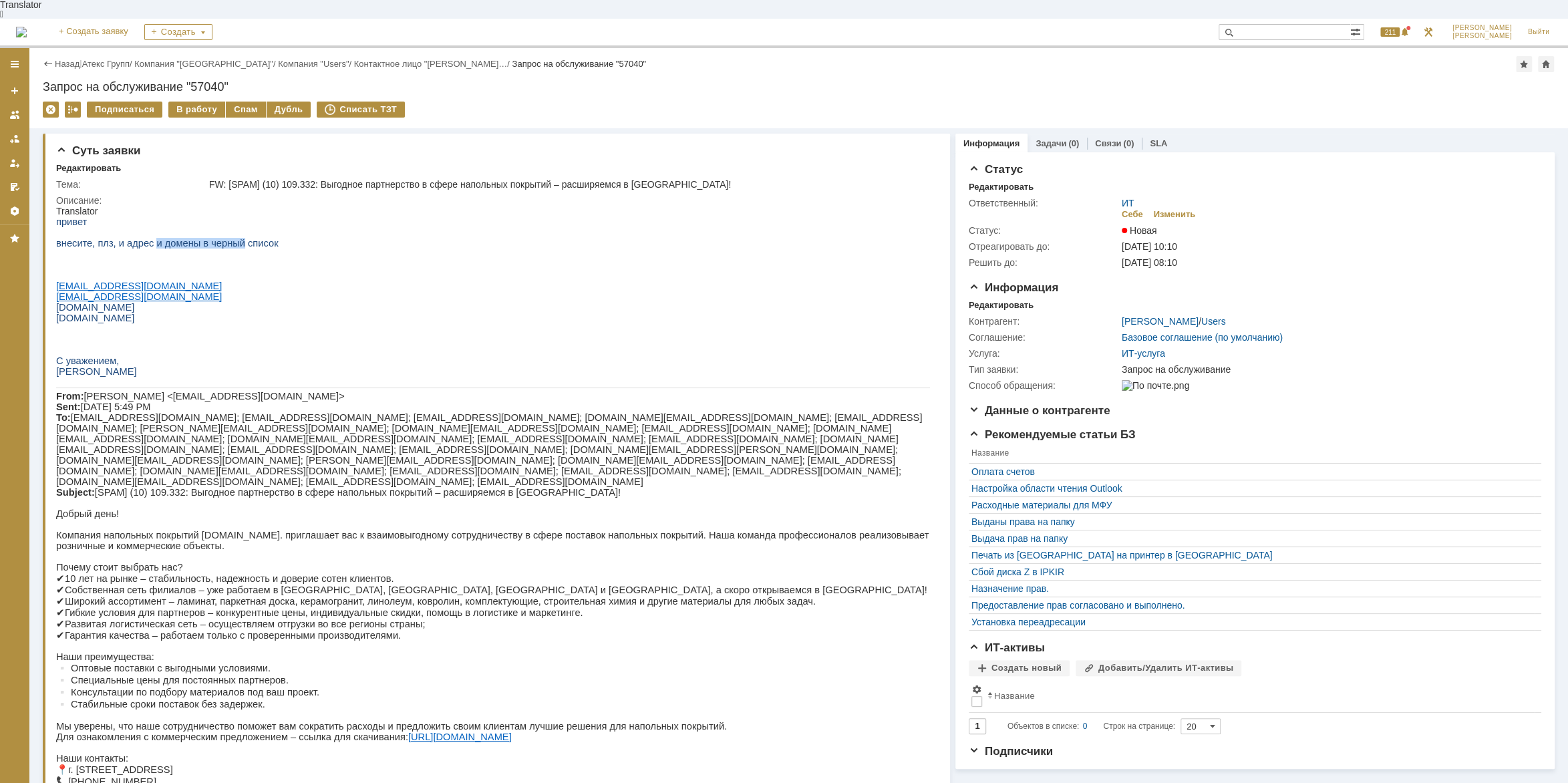
click at [229, 239] on span "внесите, плз, и адрес и домены в черный список" at bounding box center [167, 243] width 222 height 11
click at [238, 238] on span "внесите, плз, и адрес и домены в черный список" at bounding box center [167, 243] width 222 height 11
drag, startPoint x: 188, startPoint y: 237, endPoint x: 227, endPoint y: 235, distance: 39.1
click at [227, 238] on span "внесите, плз, и адрес и домены в черный список" at bounding box center [167, 243] width 222 height 11
drag, startPoint x: 227, startPoint y: 234, endPoint x: 296, endPoint y: 291, distance: 89.5
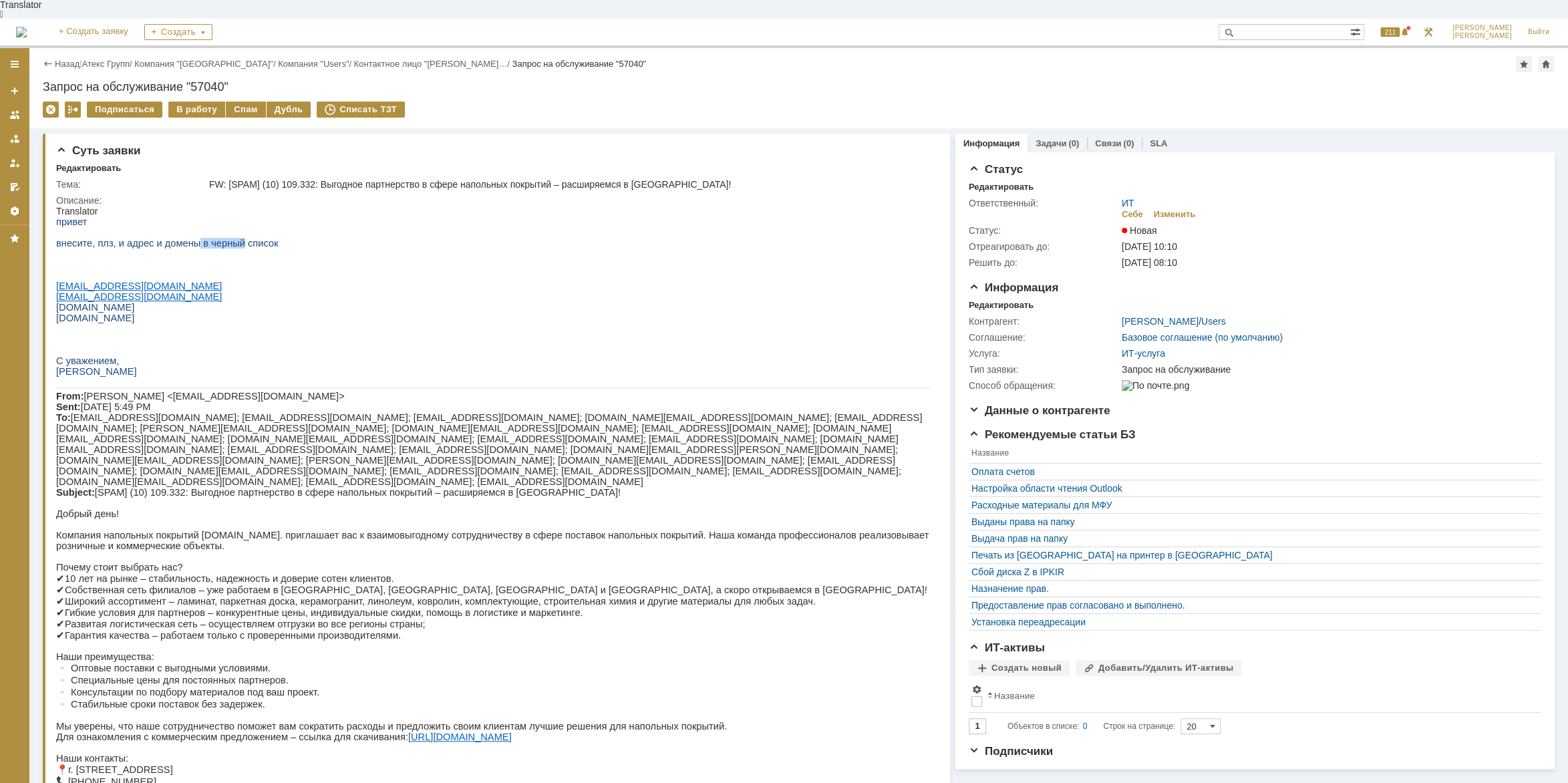
click at [228, 238] on span "внесите, плз, и адрес и домены в черный список" at bounding box center [167, 243] width 222 height 11
